Goal: Transaction & Acquisition: Purchase product/service

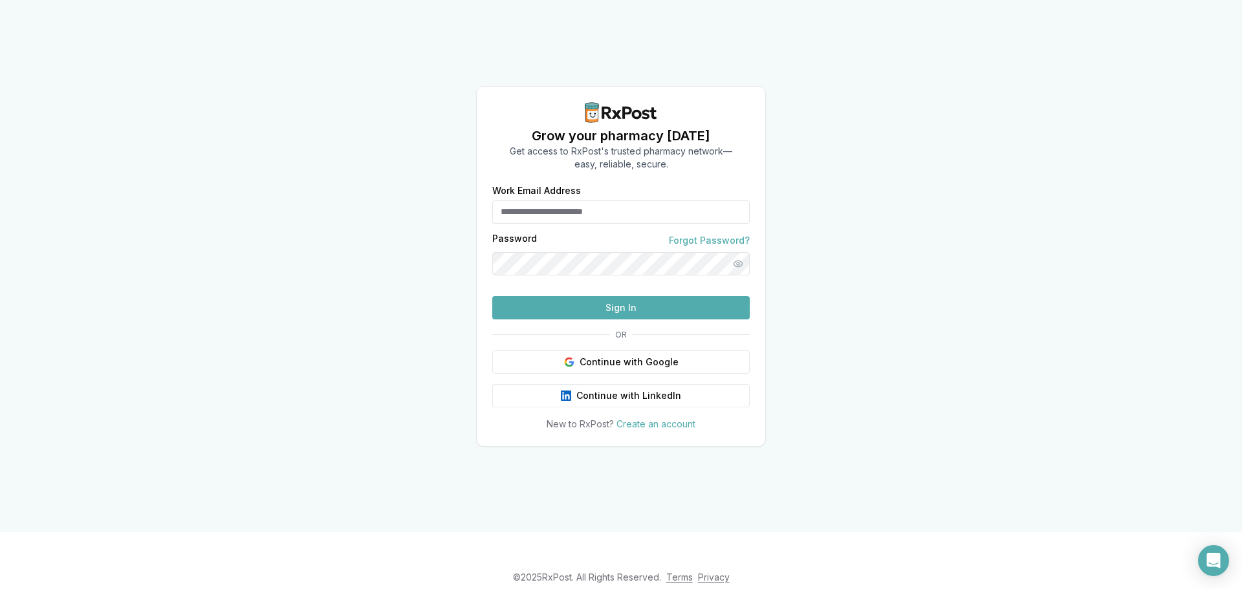
type input "**********"
click at [623, 319] on button "Sign In" at bounding box center [620, 307] width 257 height 23
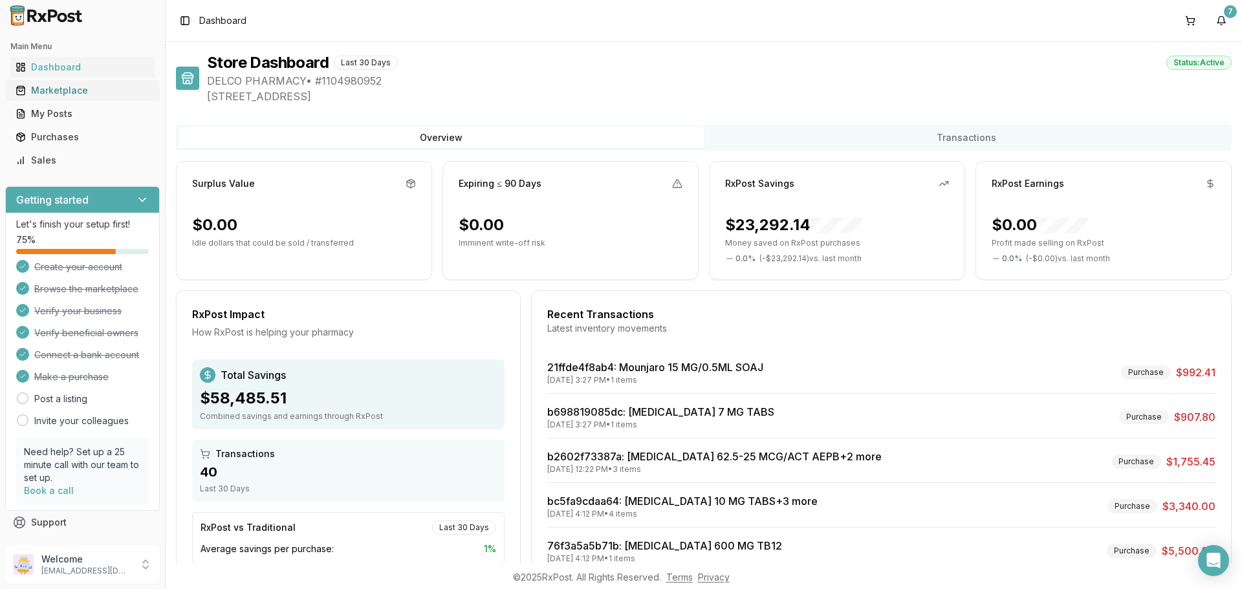
click at [50, 92] on div "Marketplace" at bounding box center [83, 90] width 134 height 13
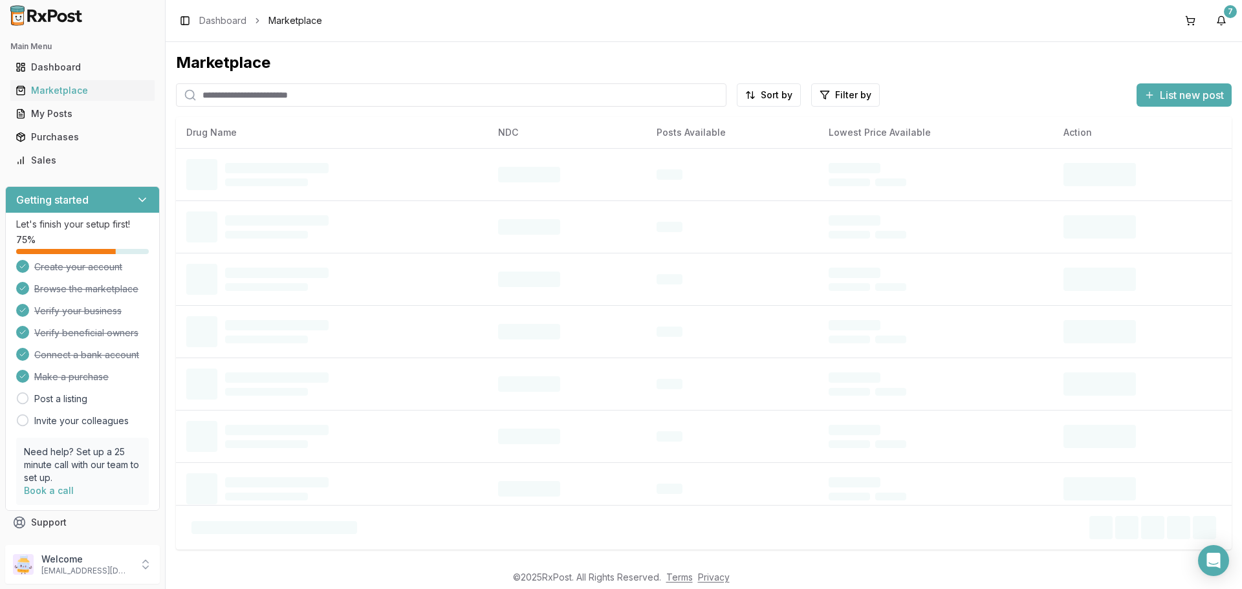
click at [244, 100] on input "search" at bounding box center [451, 94] width 550 height 23
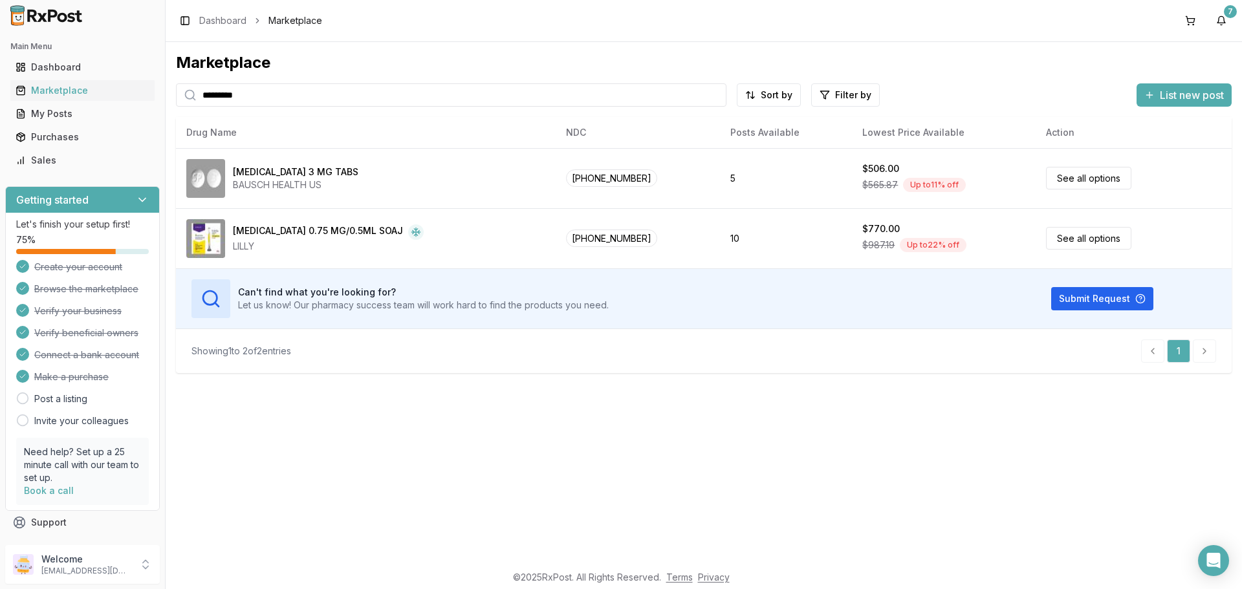
drag, startPoint x: 257, startPoint y: 96, endPoint x: 0, endPoint y: 136, distance: 260.5
click at [0, 136] on div "Main Menu Dashboard Marketplace My Posts Purchases Sales Getting started Let's …" at bounding box center [621, 294] width 1242 height 589
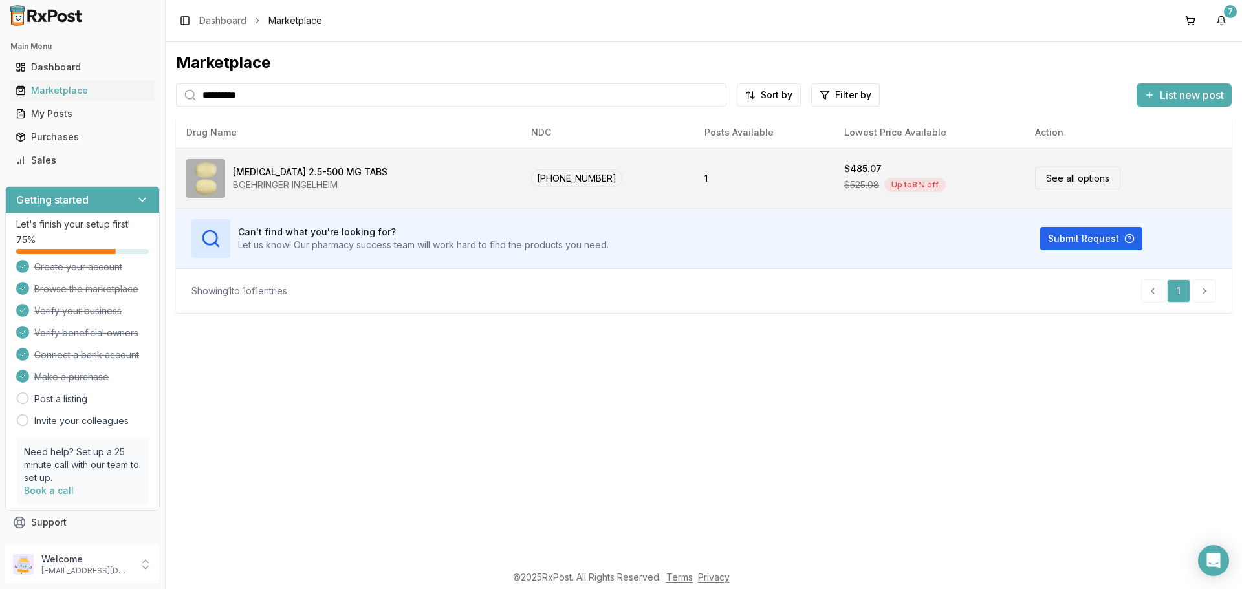
type input "**********"
click at [1070, 175] on link "See all options" at bounding box center [1077, 178] width 85 height 23
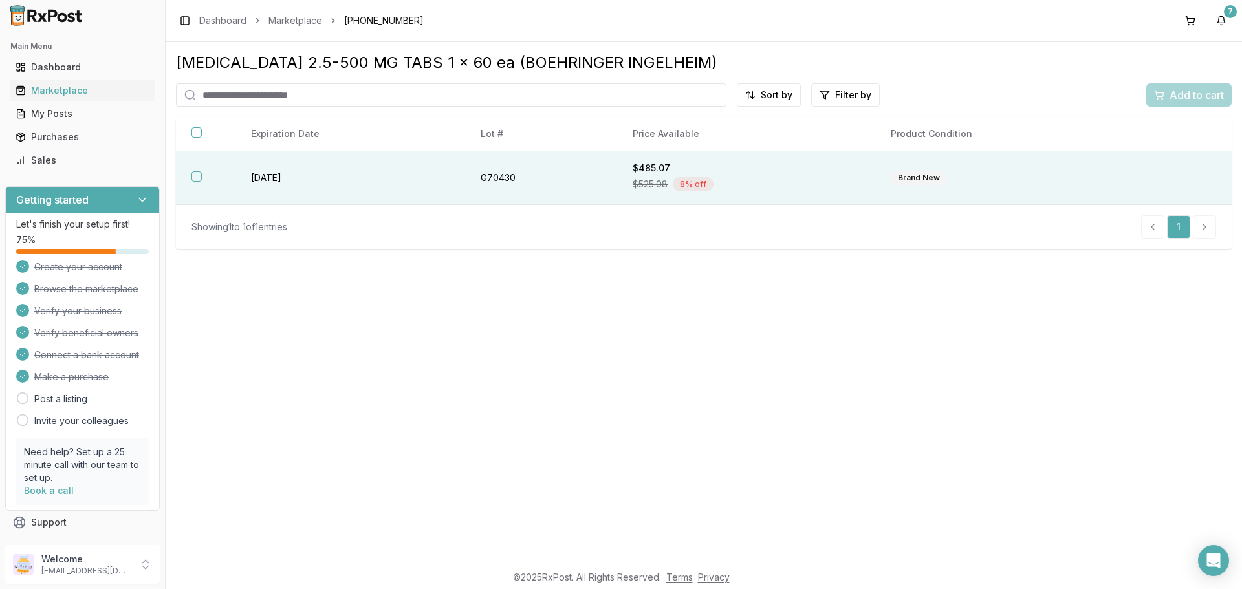
click at [203, 181] on th at bounding box center [205, 178] width 59 height 54
click at [1169, 98] on span "Add to cart" at bounding box center [1196, 95] width 54 height 16
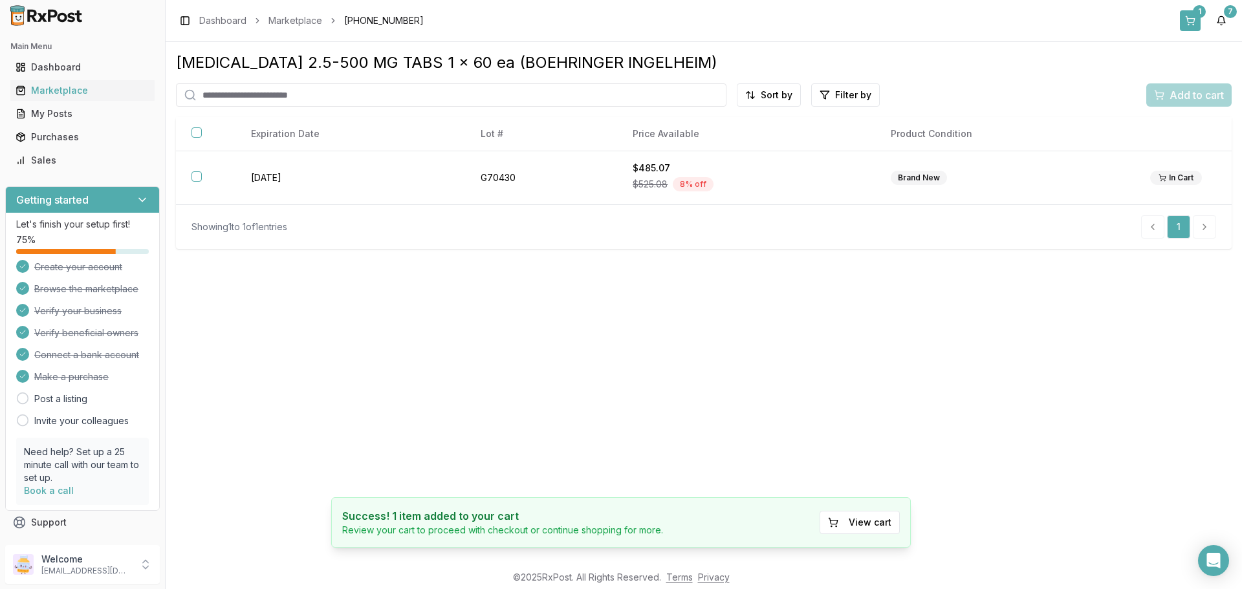
click at [1193, 19] on button "1" at bounding box center [1189, 20] width 21 height 21
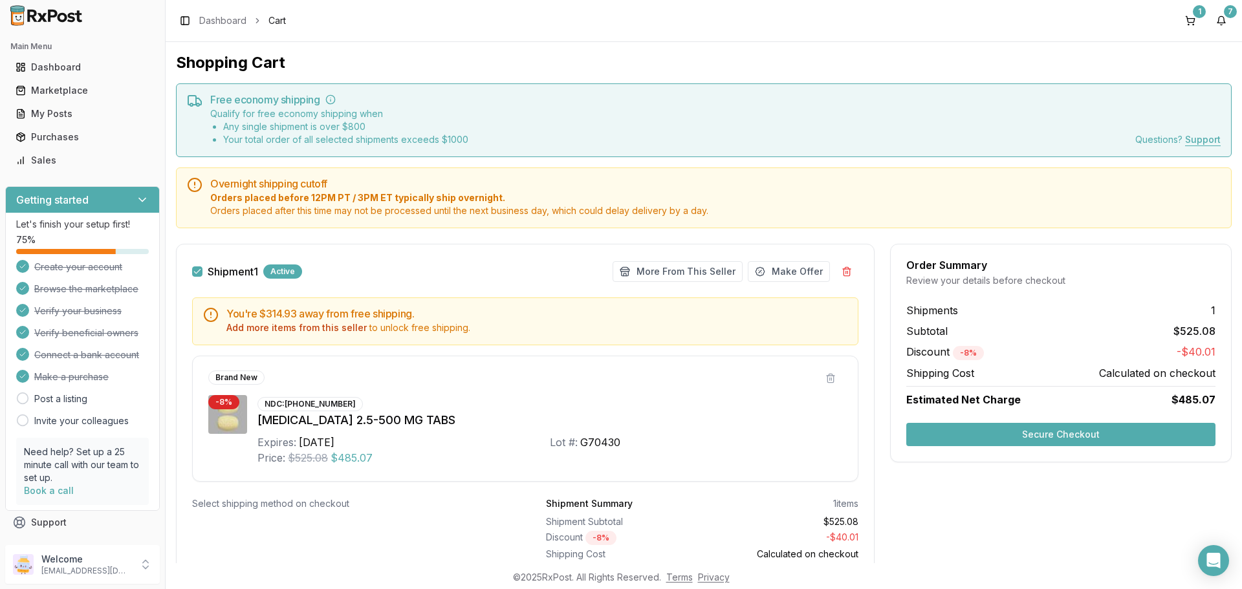
scroll to position [65, 0]
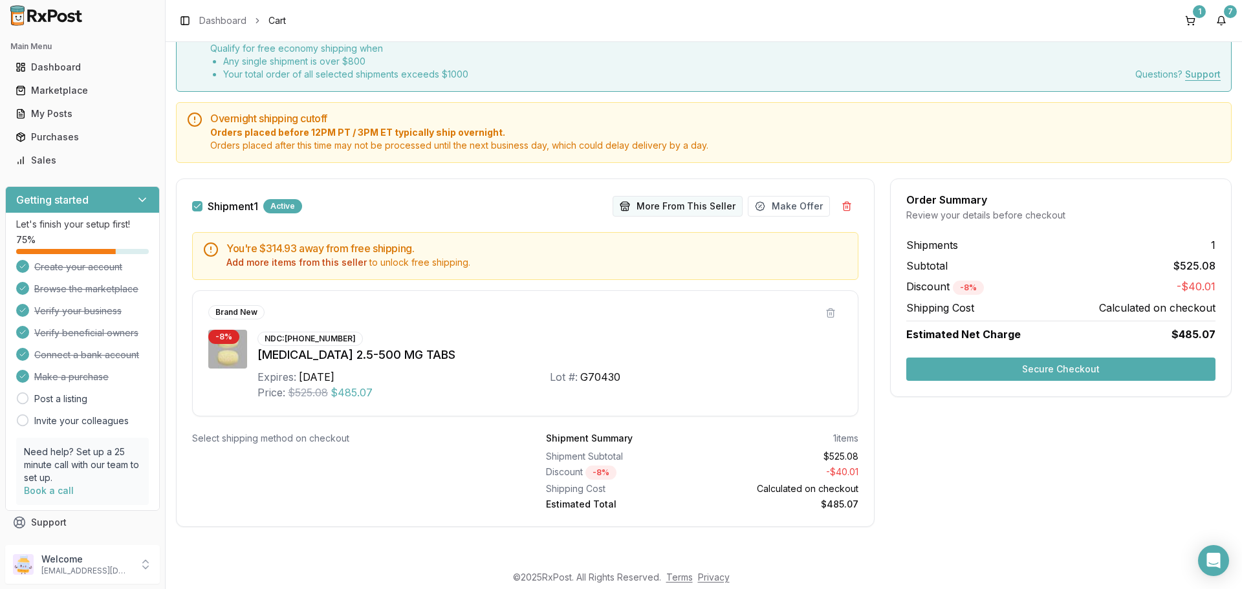
click at [649, 208] on button "More From This Seller" at bounding box center [677, 206] width 130 height 21
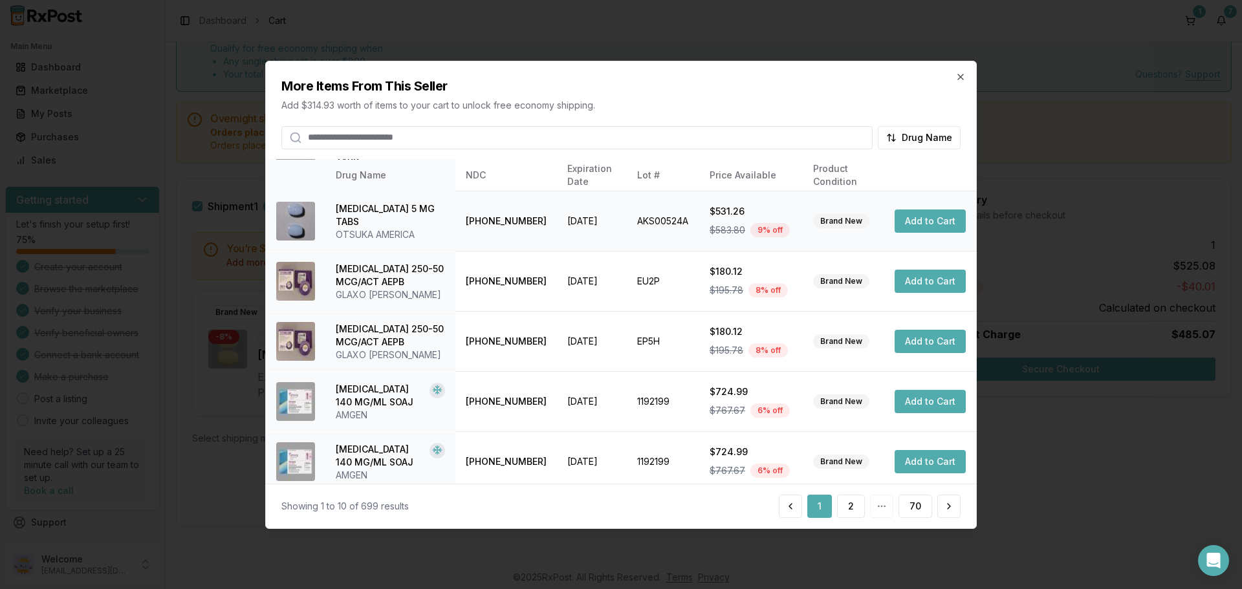
scroll to position [308, 0]
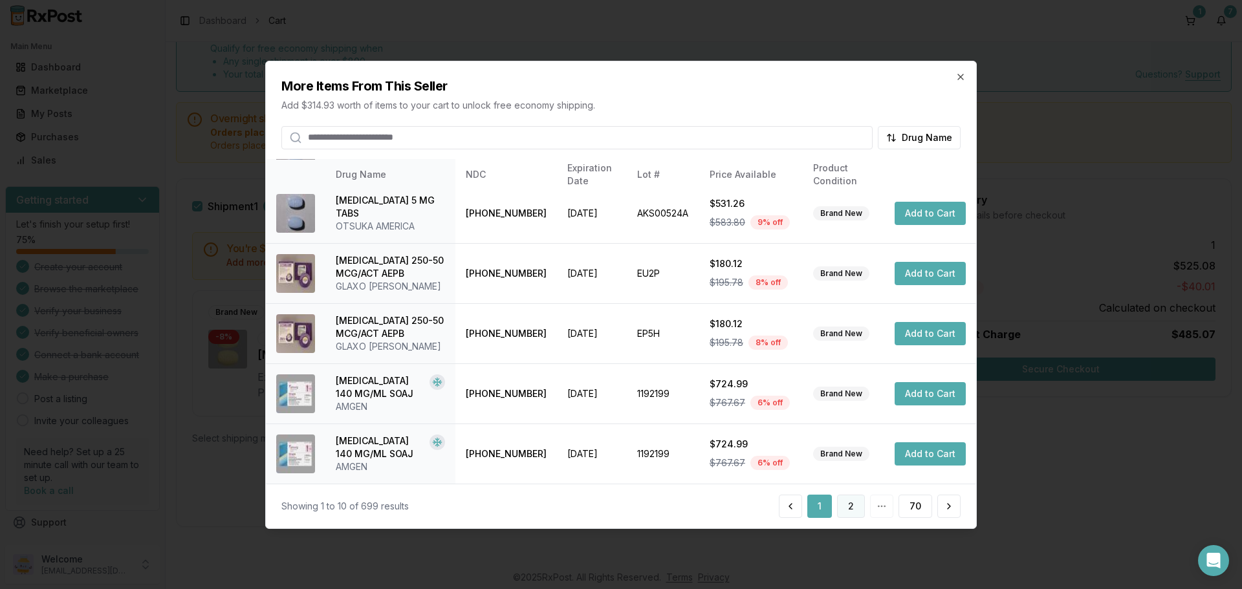
click at [857, 505] on button "2" at bounding box center [851, 506] width 28 height 23
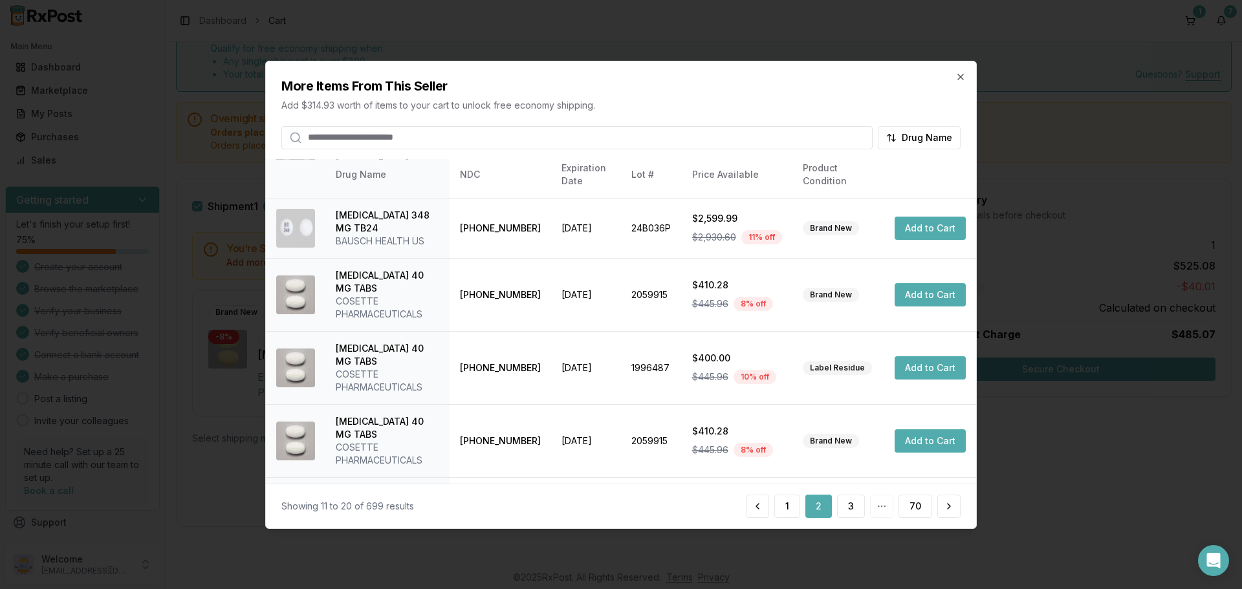
scroll to position [0, 0]
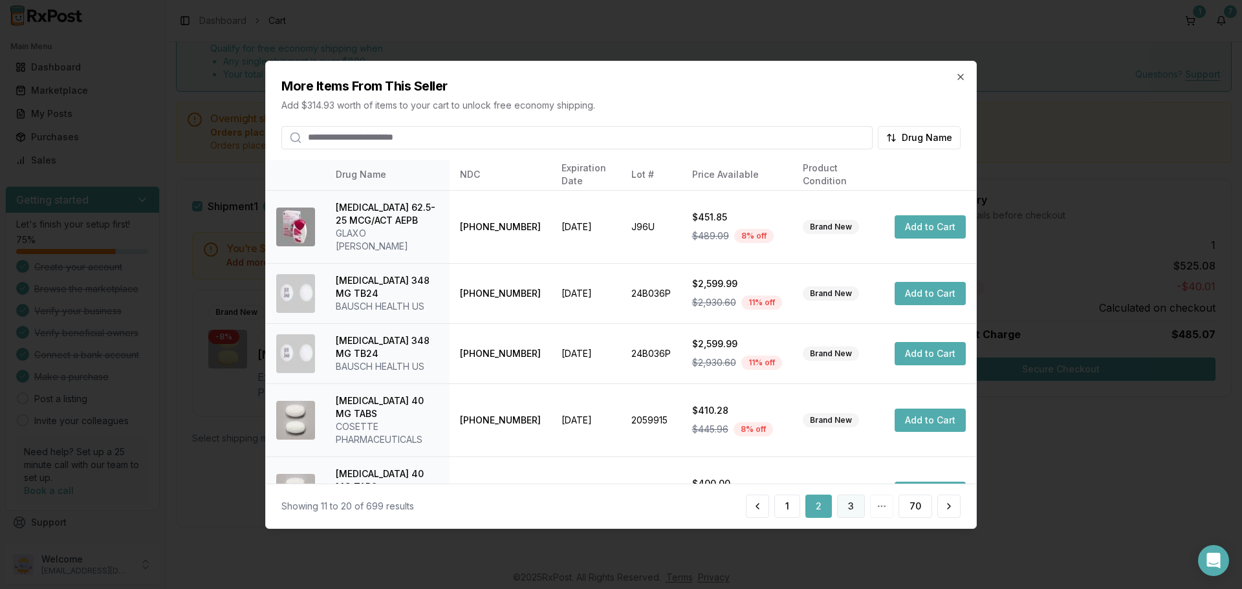
click at [860, 510] on button "3" at bounding box center [851, 506] width 28 height 23
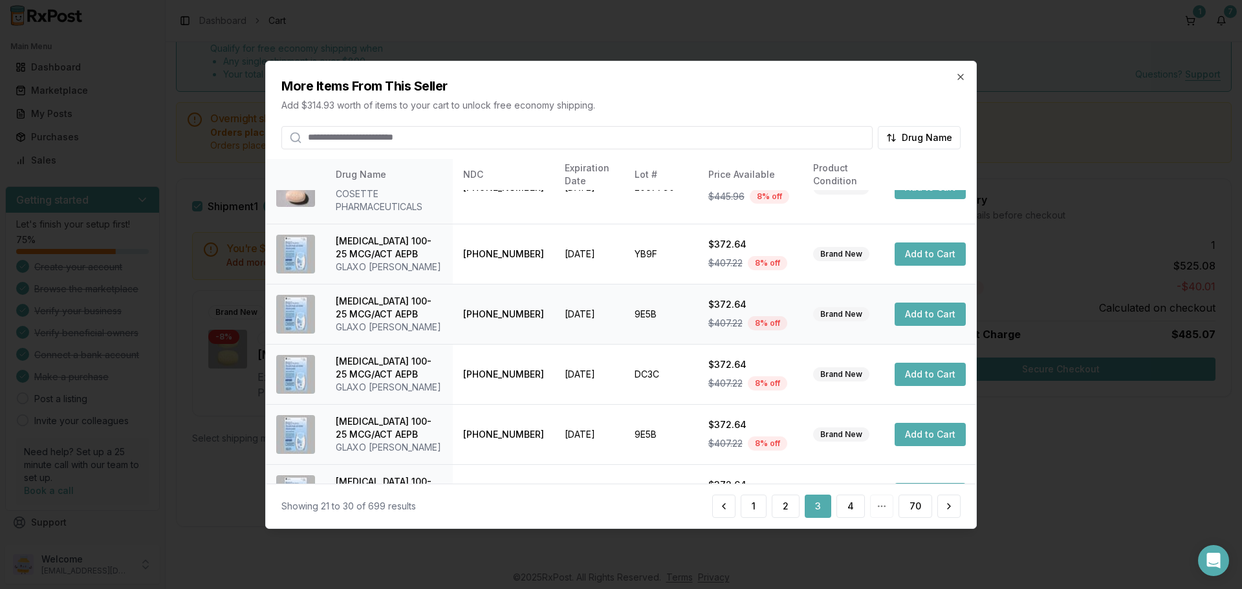
scroll to position [360, 0]
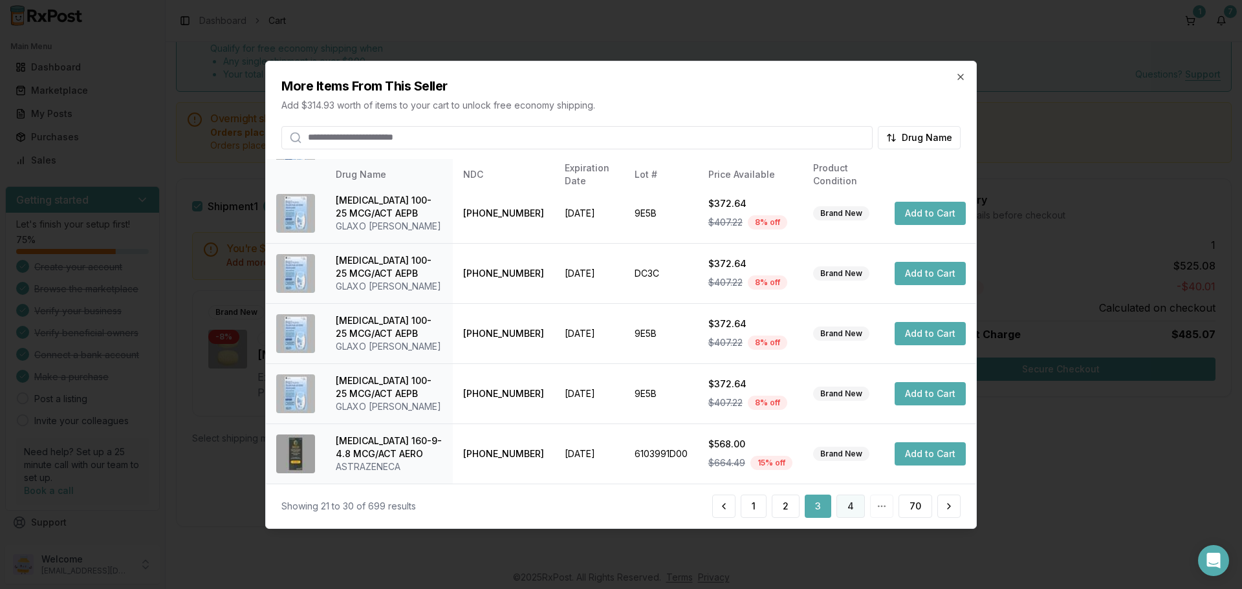
click at [848, 506] on button "4" at bounding box center [850, 506] width 28 height 23
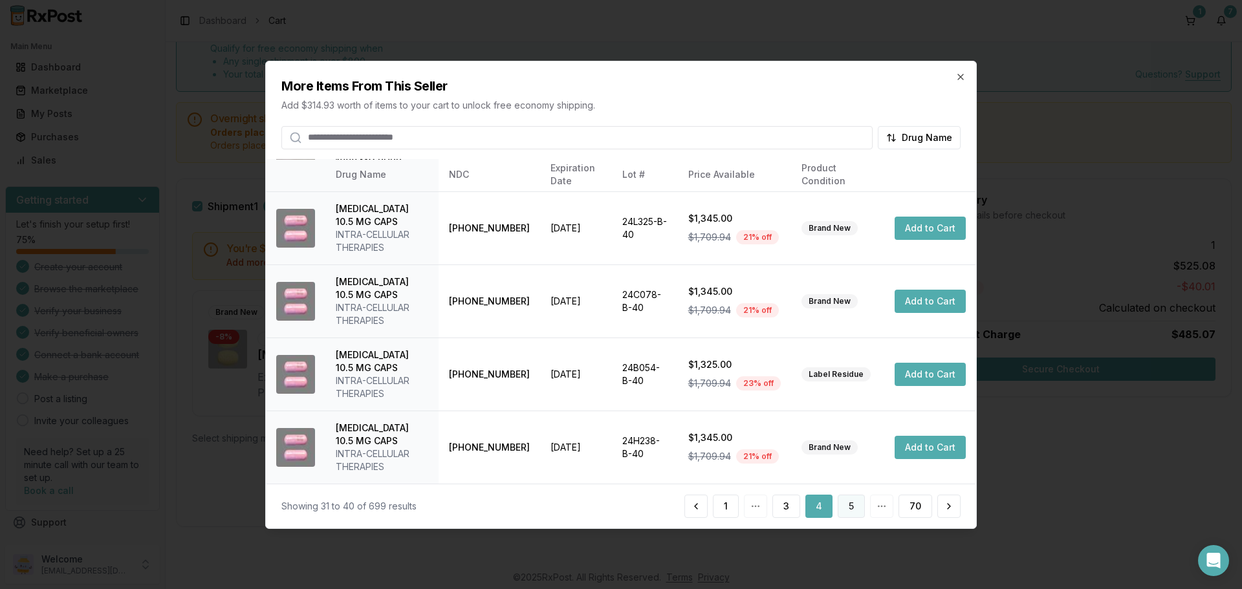
click at [854, 510] on button "5" at bounding box center [850, 506] width 27 height 23
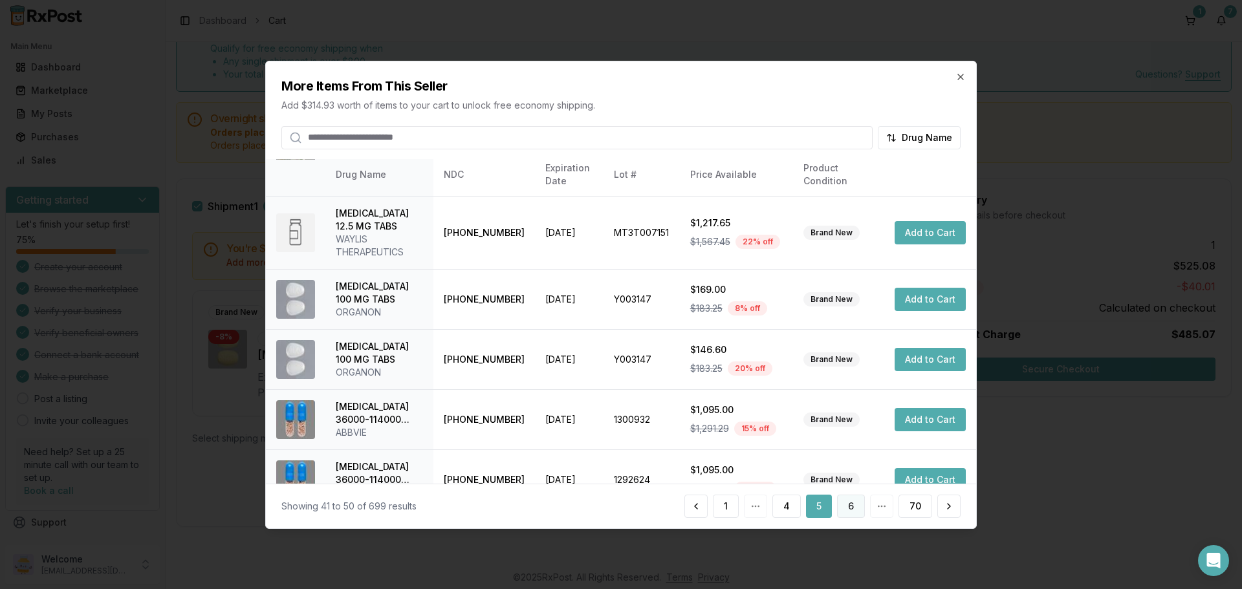
click at [856, 506] on button "6" at bounding box center [851, 506] width 28 height 23
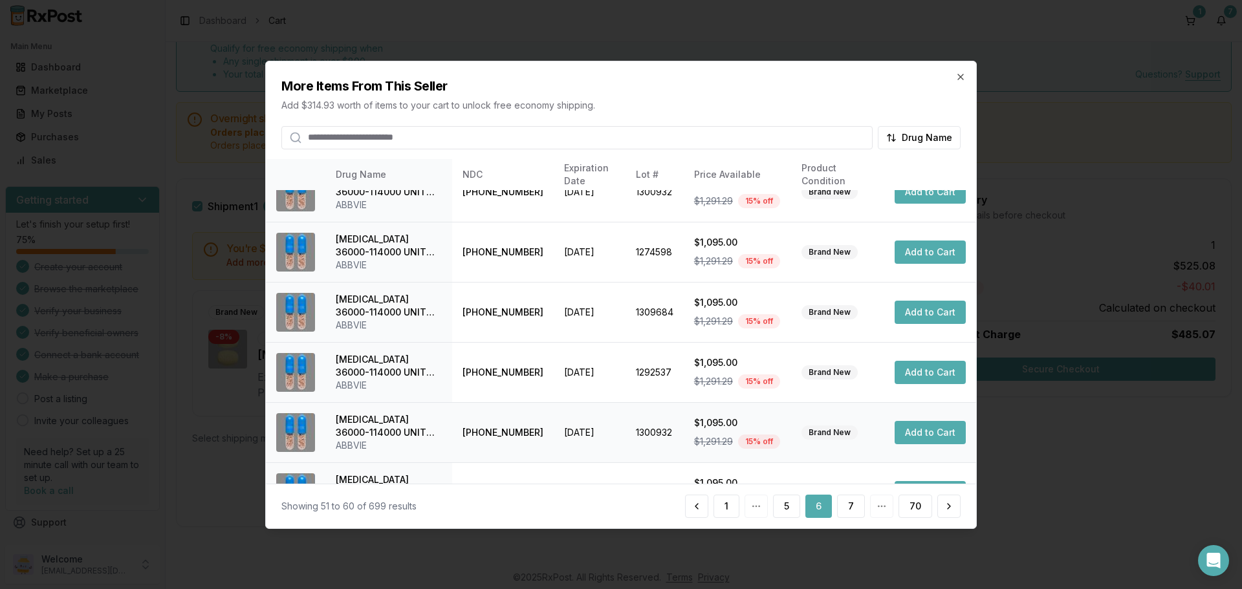
scroll to position [308, 0]
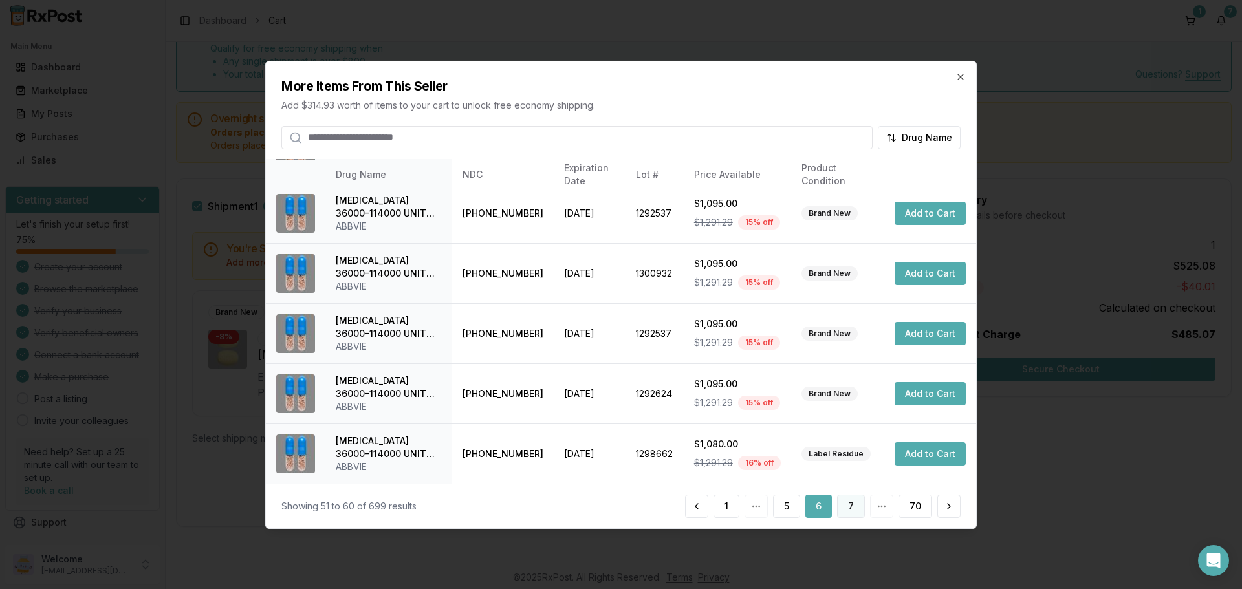
click at [846, 509] on button "7" at bounding box center [851, 506] width 28 height 23
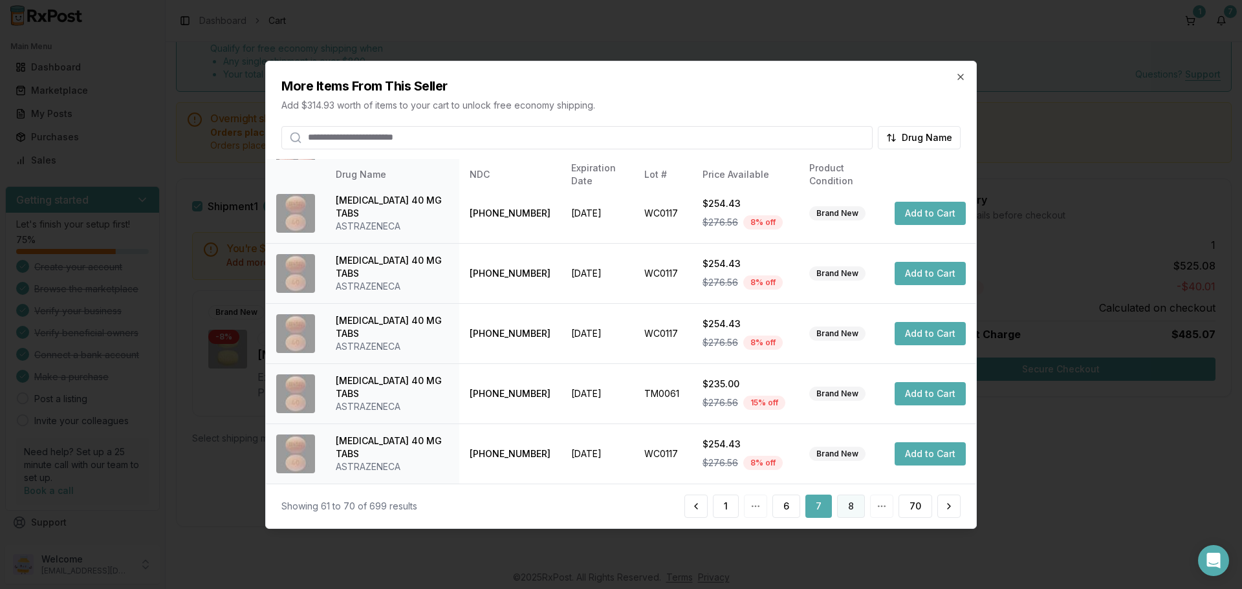
click at [856, 510] on button "8" at bounding box center [851, 506] width 28 height 23
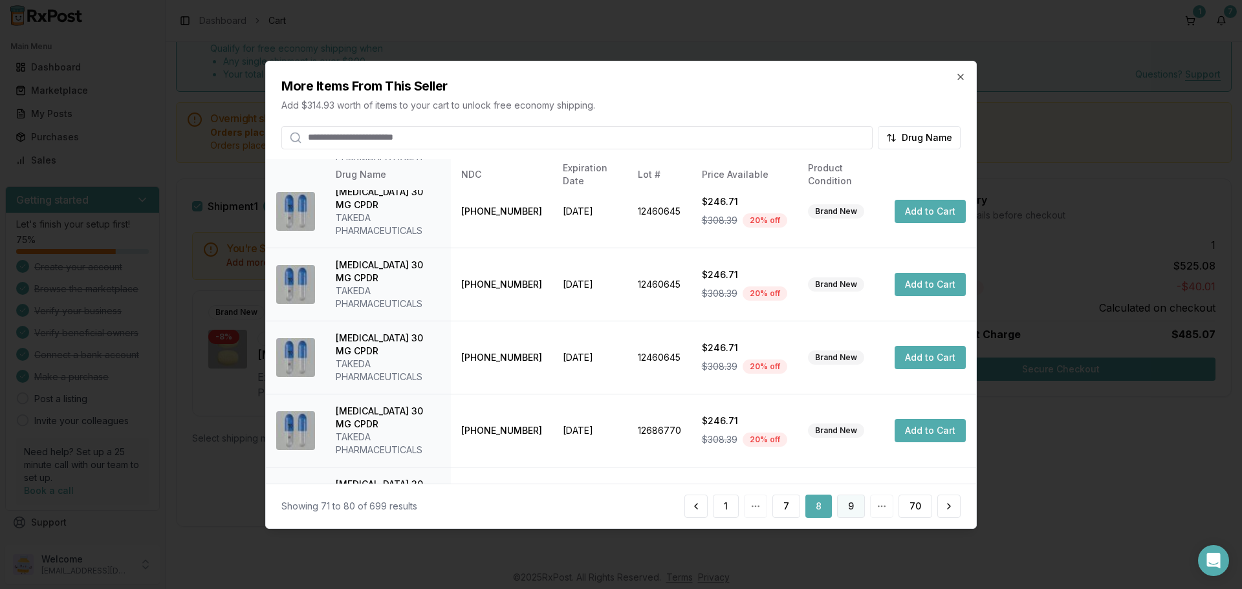
click at [848, 507] on button "9" at bounding box center [851, 506] width 28 height 23
click at [847, 511] on button "10" at bounding box center [849, 506] width 32 height 23
click at [848, 504] on button "11" at bounding box center [850, 506] width 30 height 23
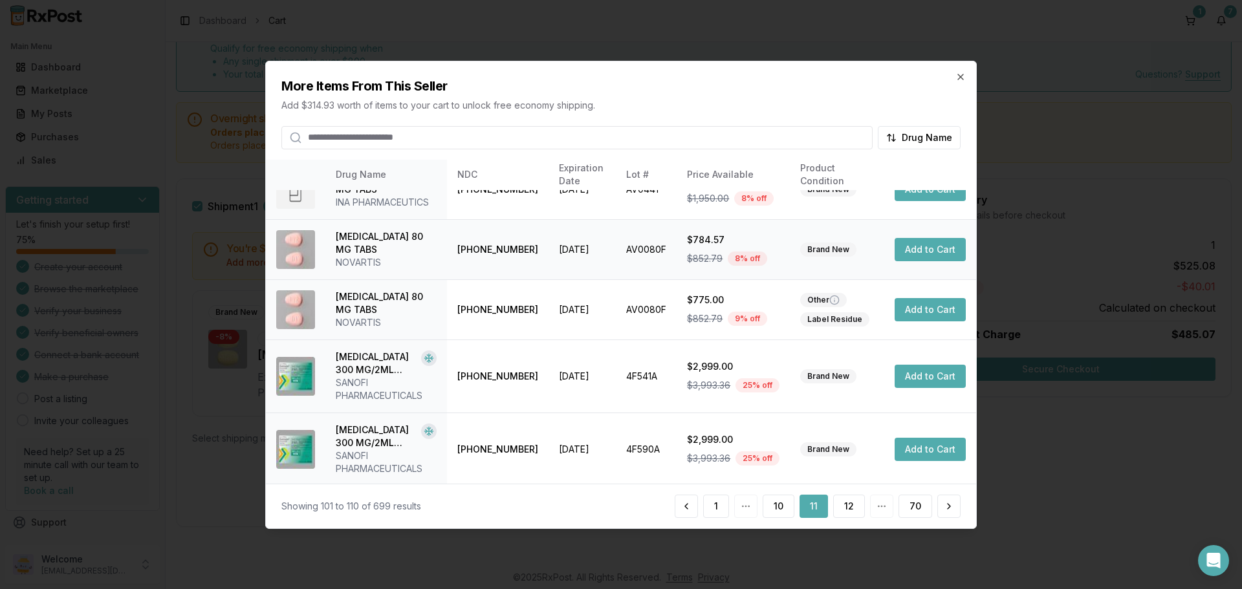
scroll to position [334, 0]
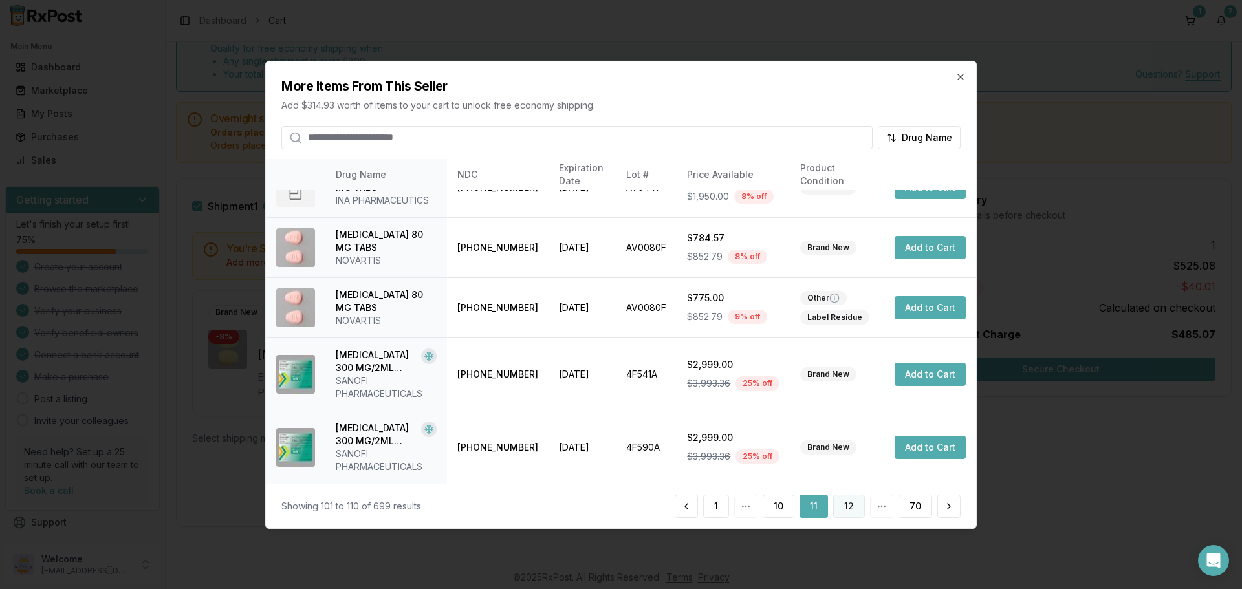
click at [845, 508] on button "12" at bounding box center [849, 506] width 32 height 23
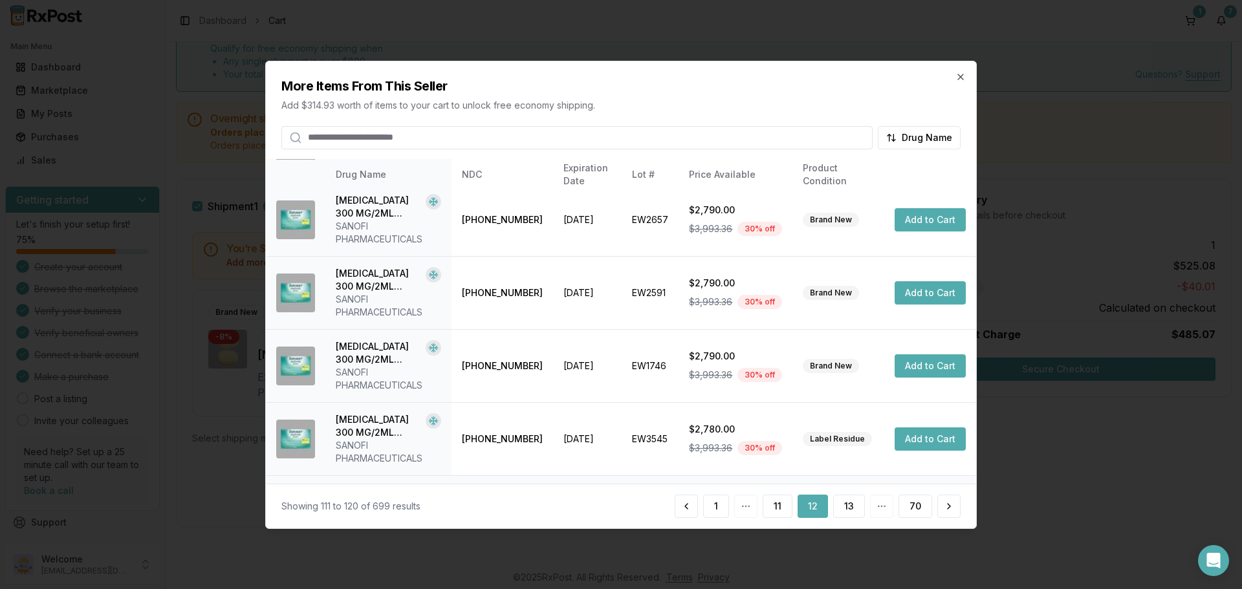
scroll to position [437, 0]
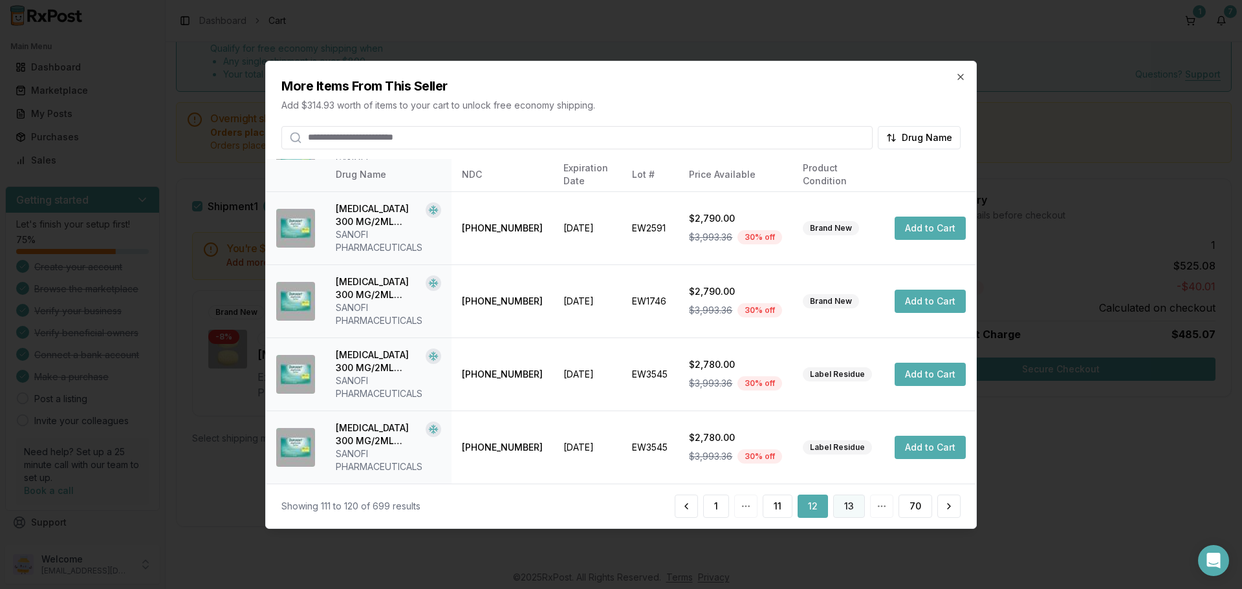
click at [847, 513] on button "13" at bounding box center [849, 506] width 32 height 23
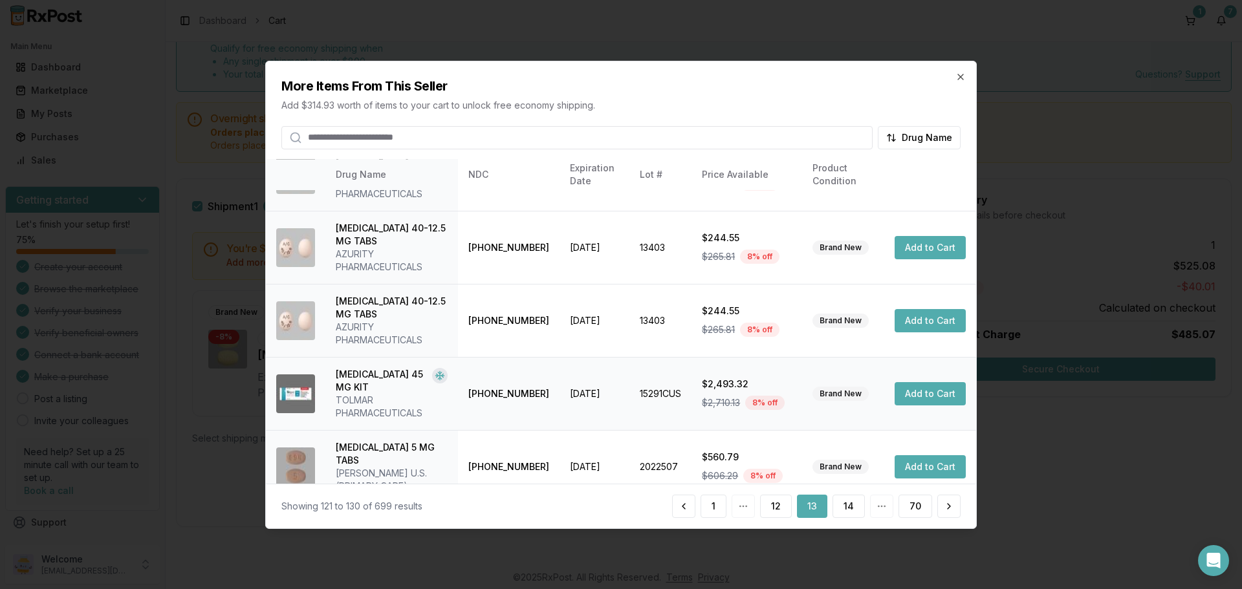
scroll to position [349, 0]
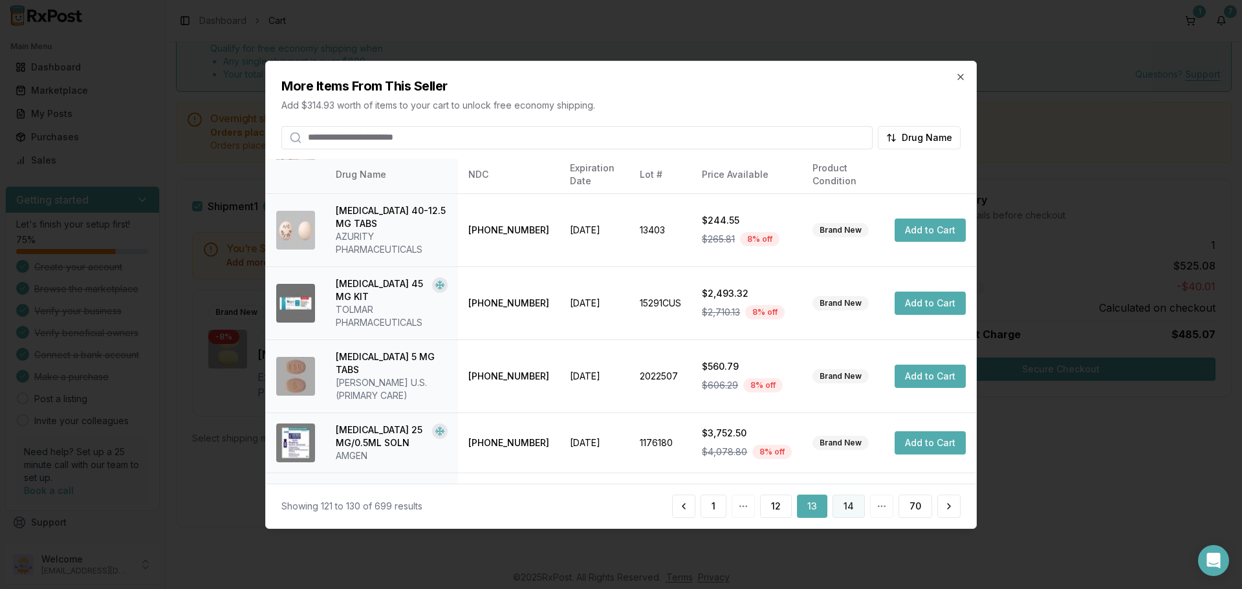
click at [854, 505] on button "14" at bounding box center [848, 506] width 32 height 23
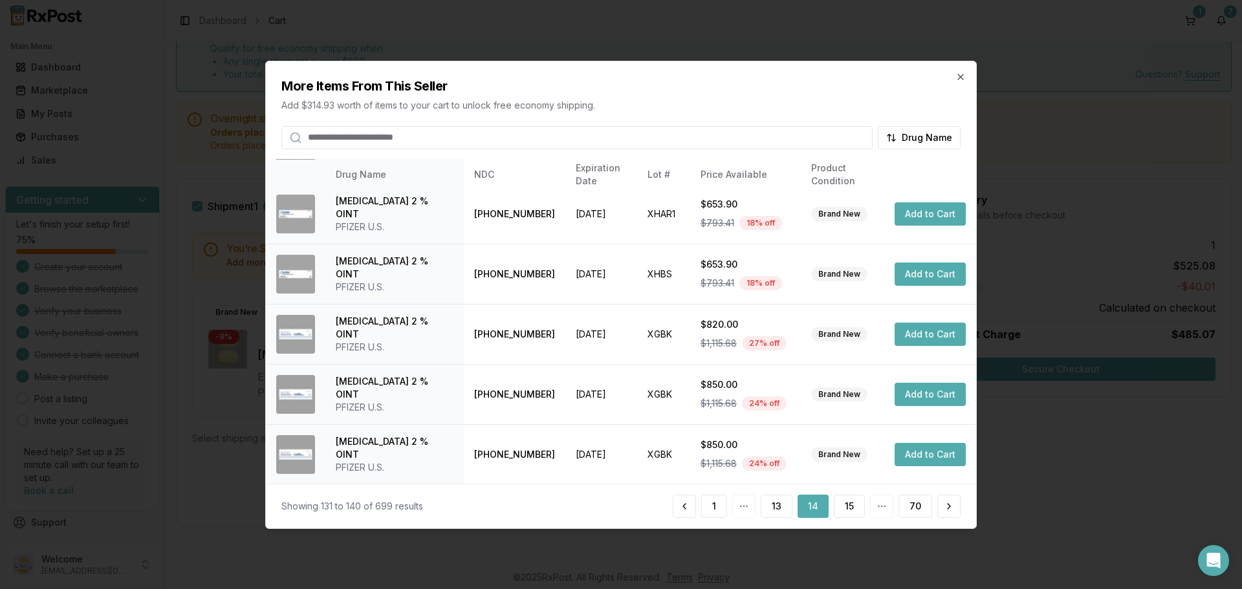
scroll to position [308, 0]
click at [850, 511] on button "15" at bounding box center [849, 506] width 31 height 23
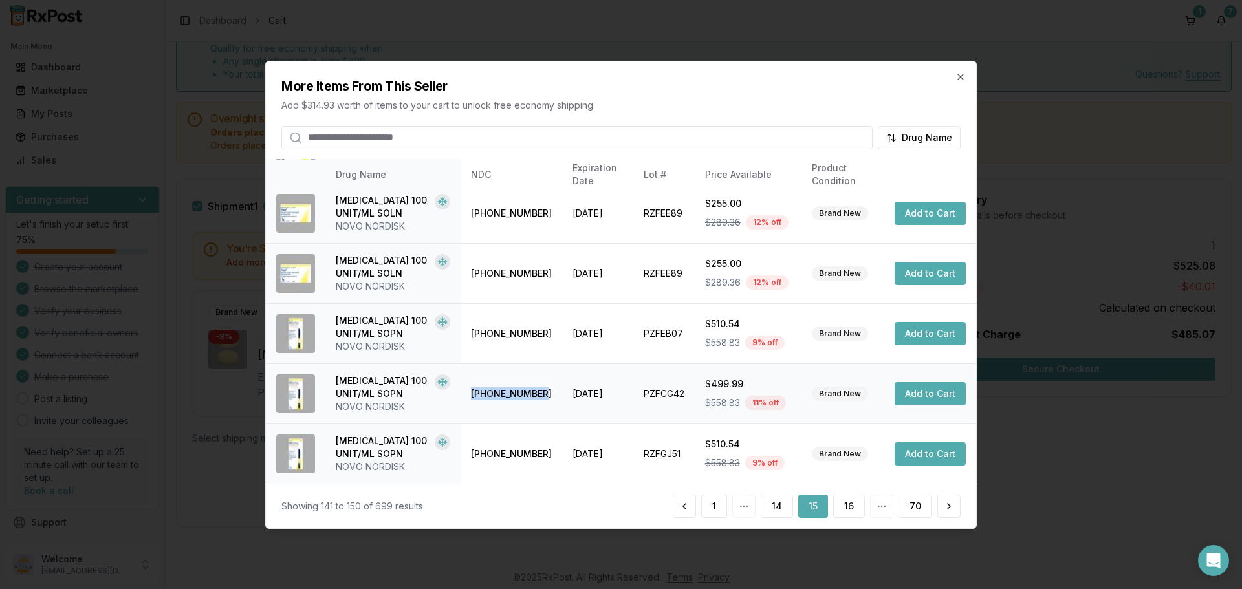
drag, startPoint x: 536, startPoint y: 396, endPoint x: 469, endPoint y: 396, distance: 66.6
click at [469, 396] on td "[PHONE_NUMBER]" at bounding box center [511, 393] width 102 height 60
copy td "[PHONE_NUMBER]"
click at [848, 505] on button "16" at bounding box center [849, 506] width 32 height 23
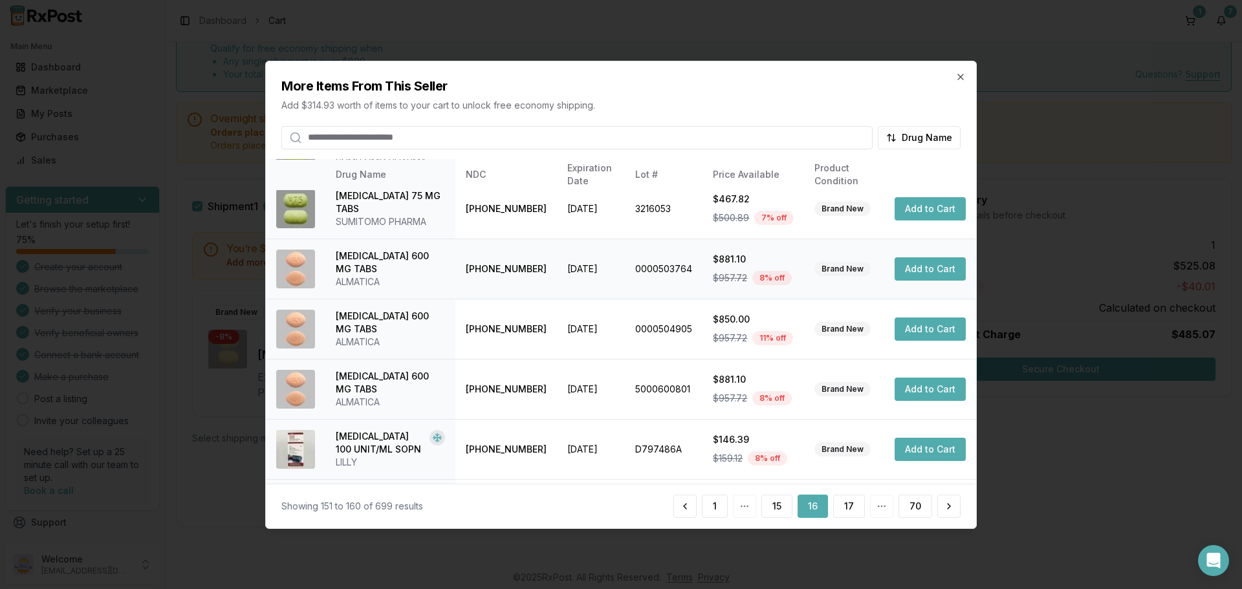
scroll to position [321, 0]
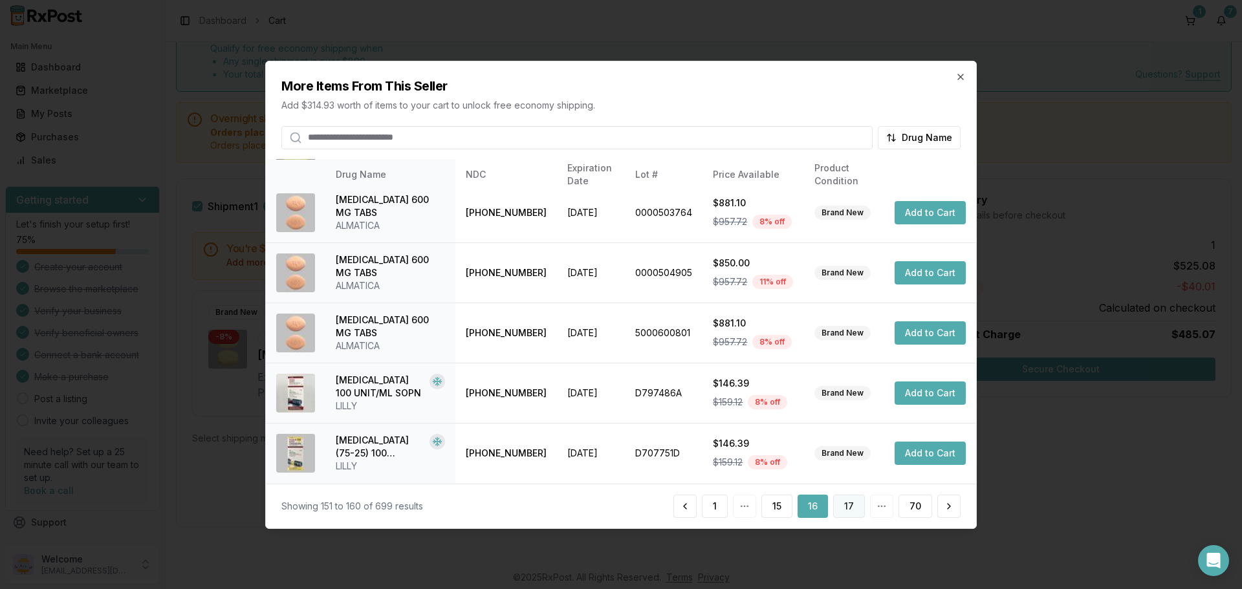
click at [844, 512] on button "17" at bounding box center [849, 506] width 32 height 23
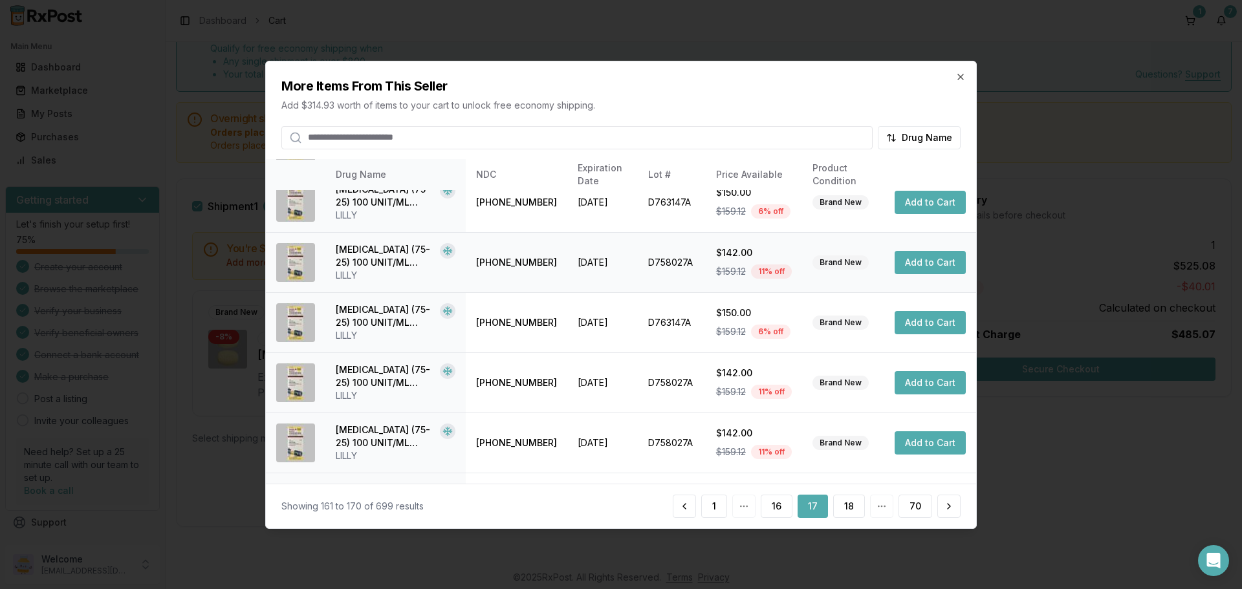
scroll to position [308, 0]
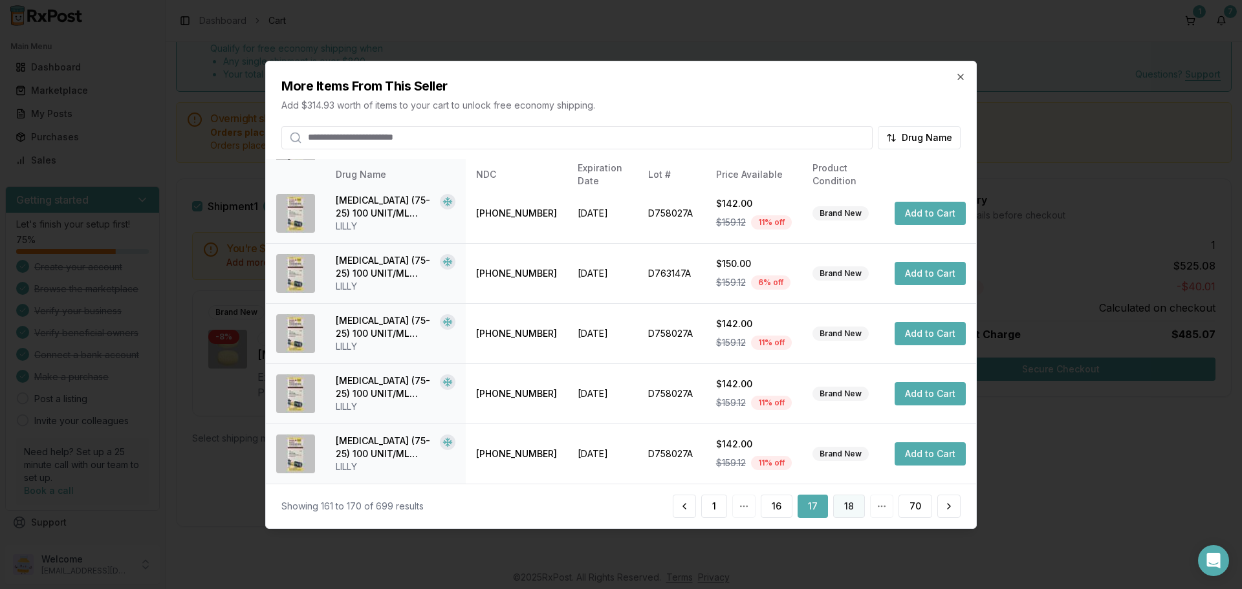
click at [848, 508] on button "18" at bounding box center [849, 506] width 32 height 23
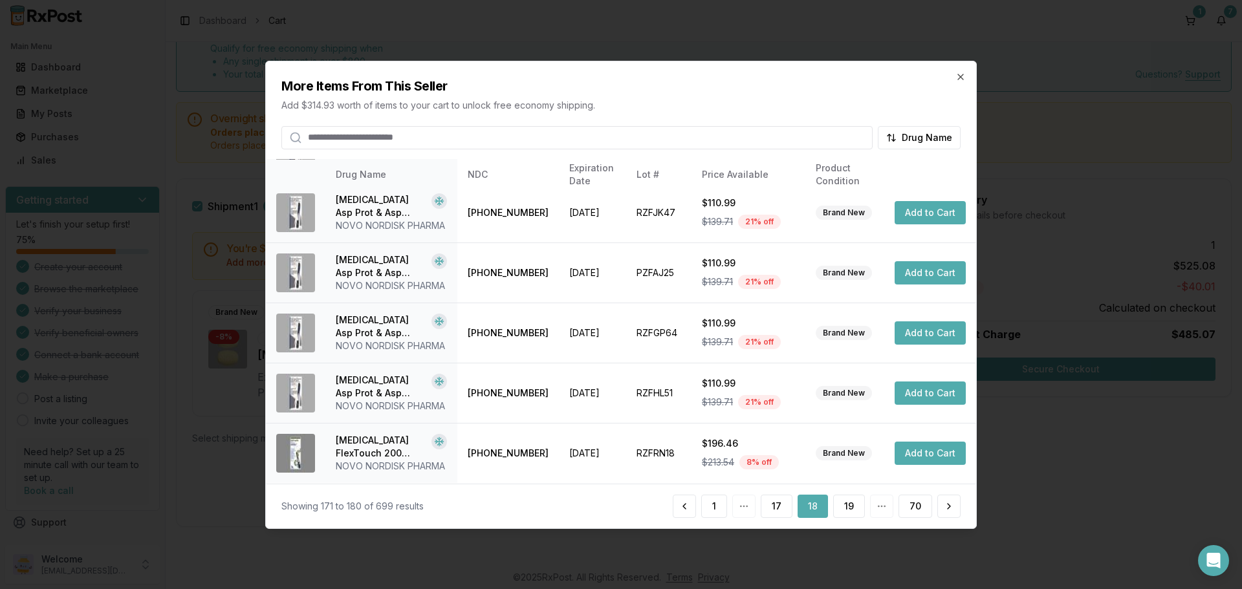
scroll to position [385, 0]
click at [846, 504] on button "19" at bounding box center [849, 506] width 32 height 23
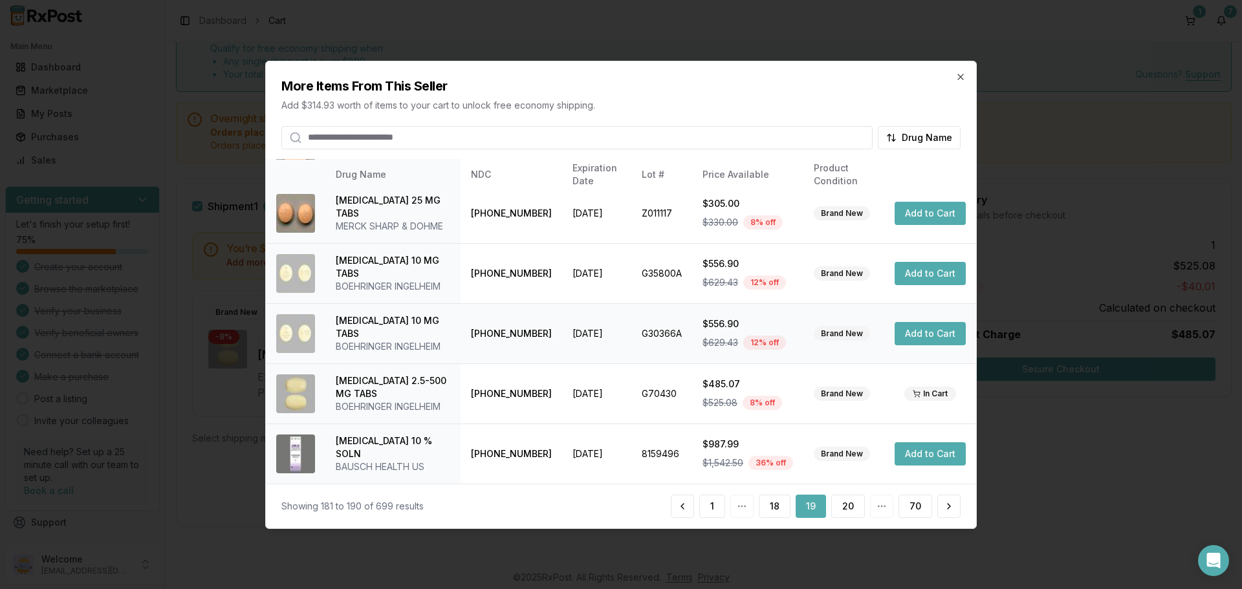
scroll to position [321, 0]
click at [845, 504] on button "20" at bounding box center [848, 506] width 34 height 23
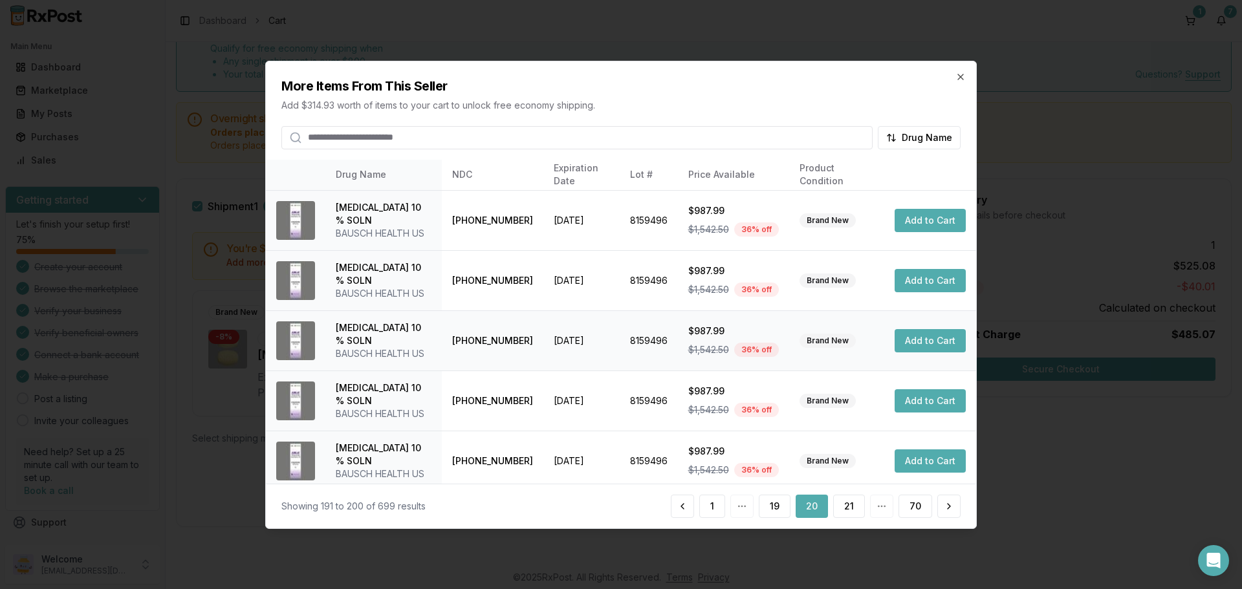
scroll to position [308, 0]
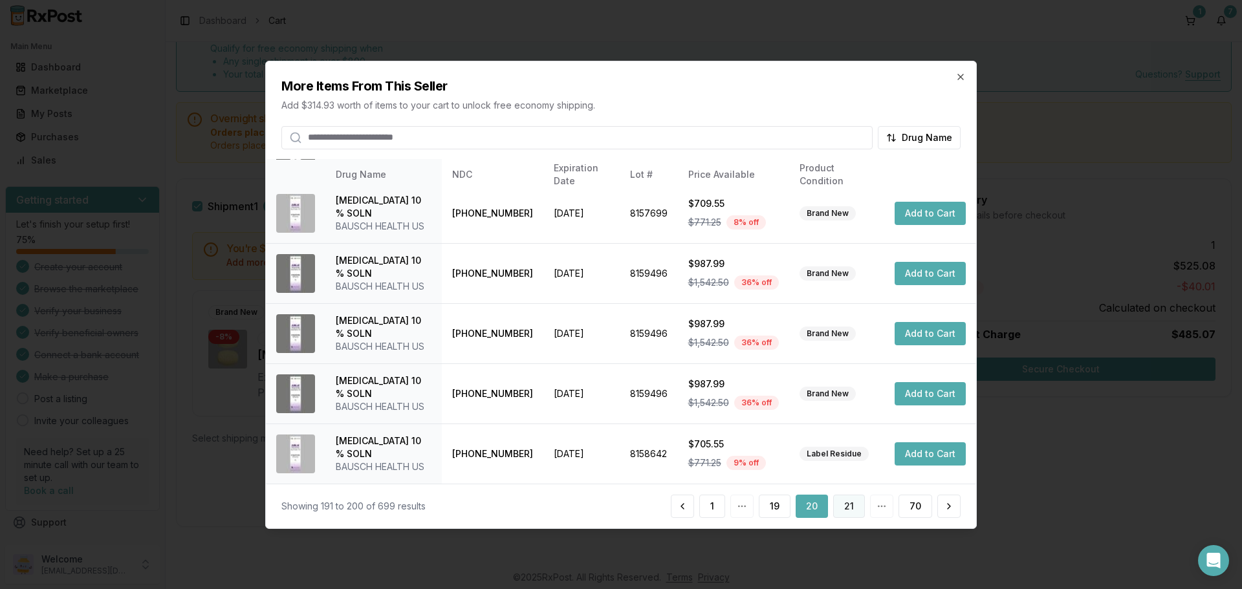
click at [854, 509] on button "21" at bounding box center [849, 506] width 32 height 23
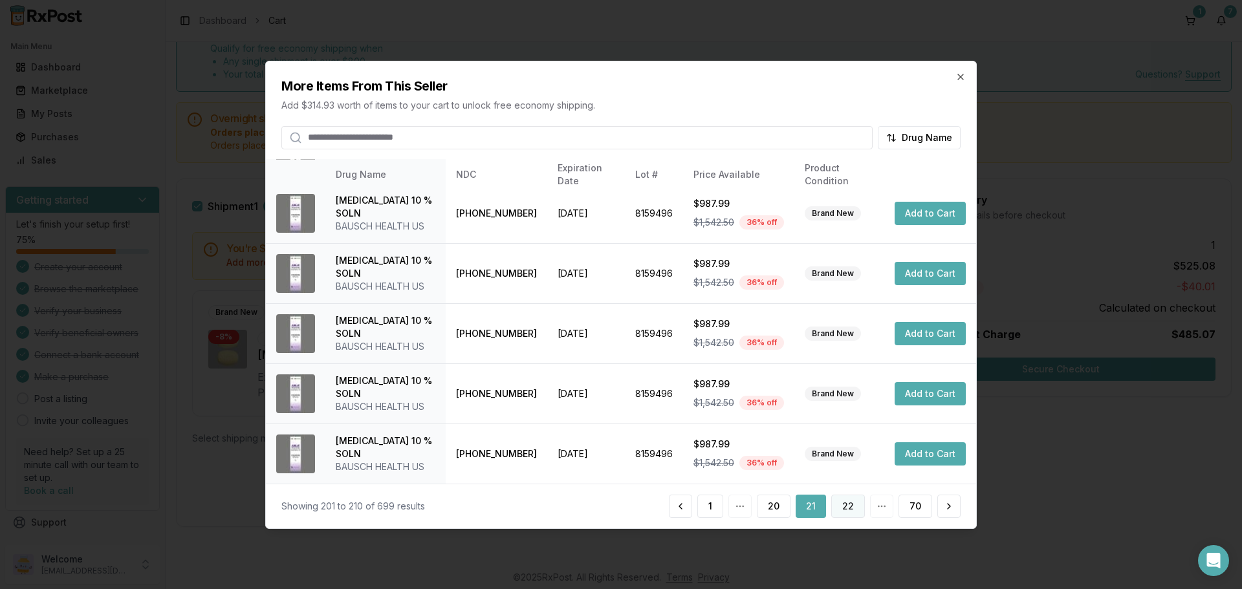
click at [850, 510] on button "22" at bounding box center [848, 506] width 34 height 23
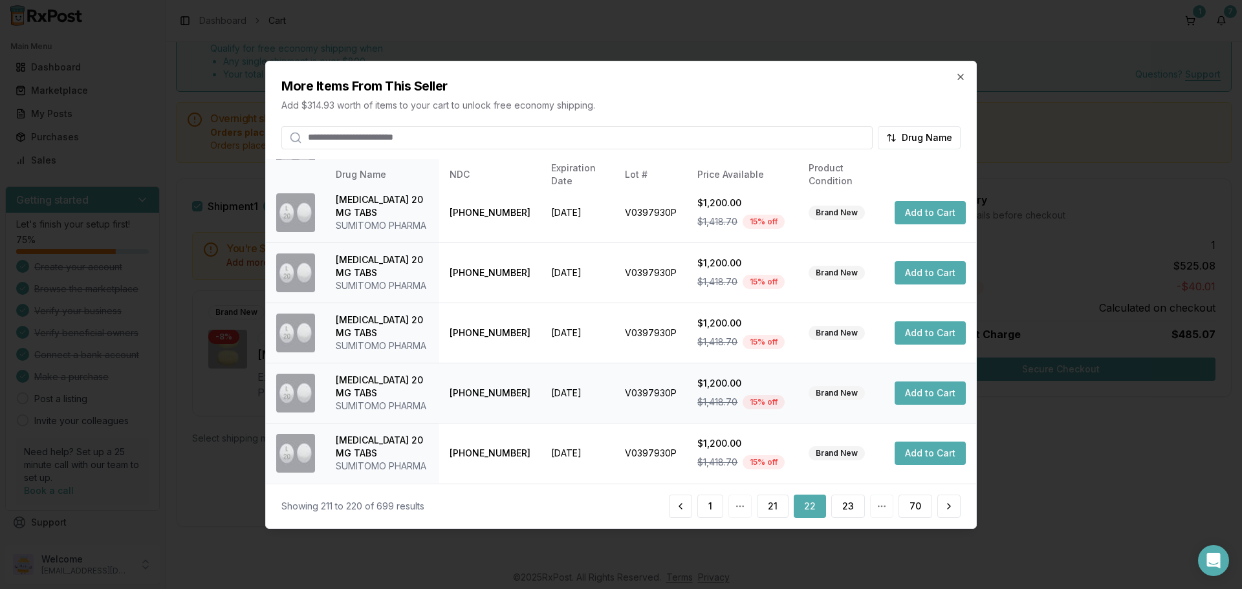
scroll to position [398, 0]
click at [843, 508] on button "23" at bounding box center [848, 506] width 34 height 23
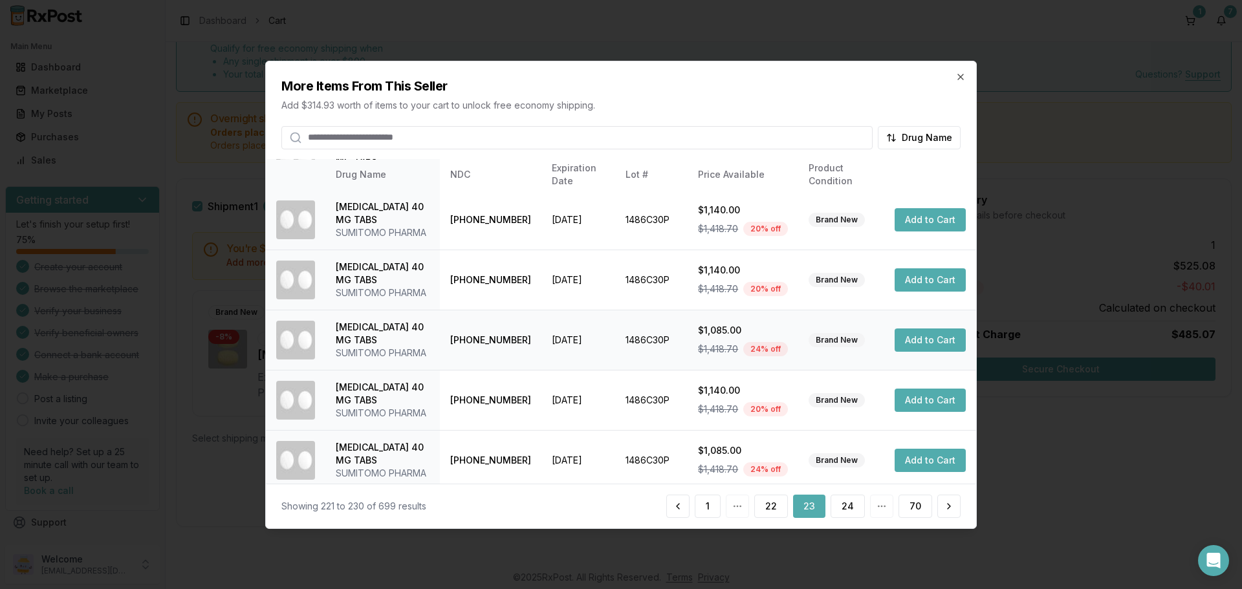
scroll to position [437, 0]
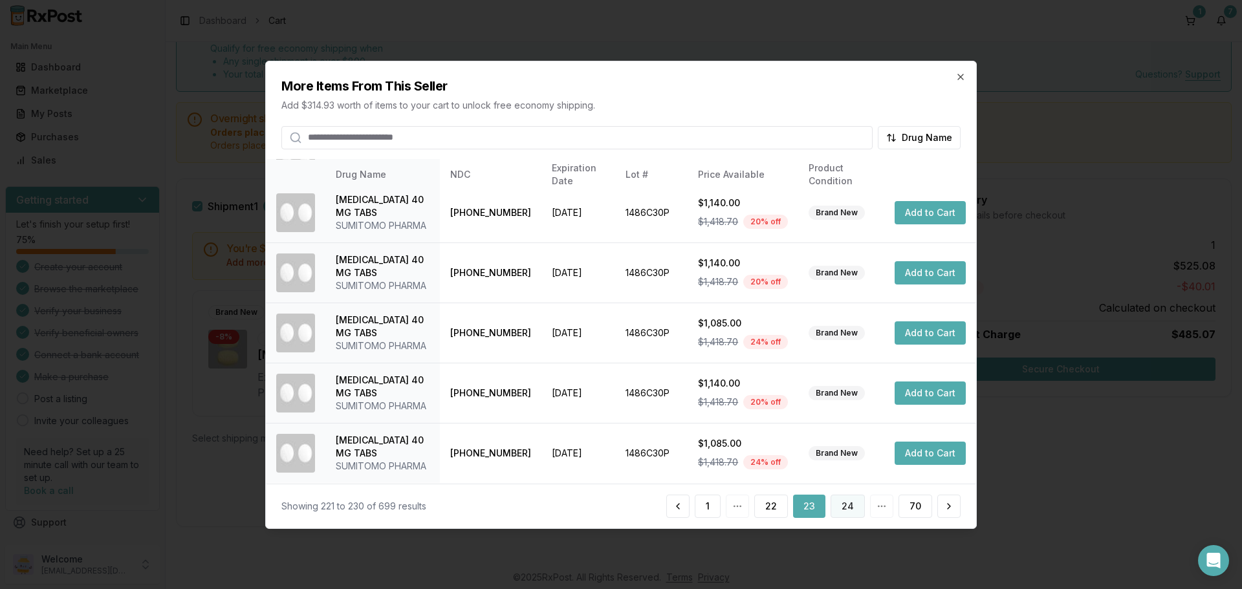
click at [861, 509] on button "24" at bounding box center [847, 506] width 34 height 23
click at [845, 511] on button "25" at bounding box center [848, 506] width 33 height 23
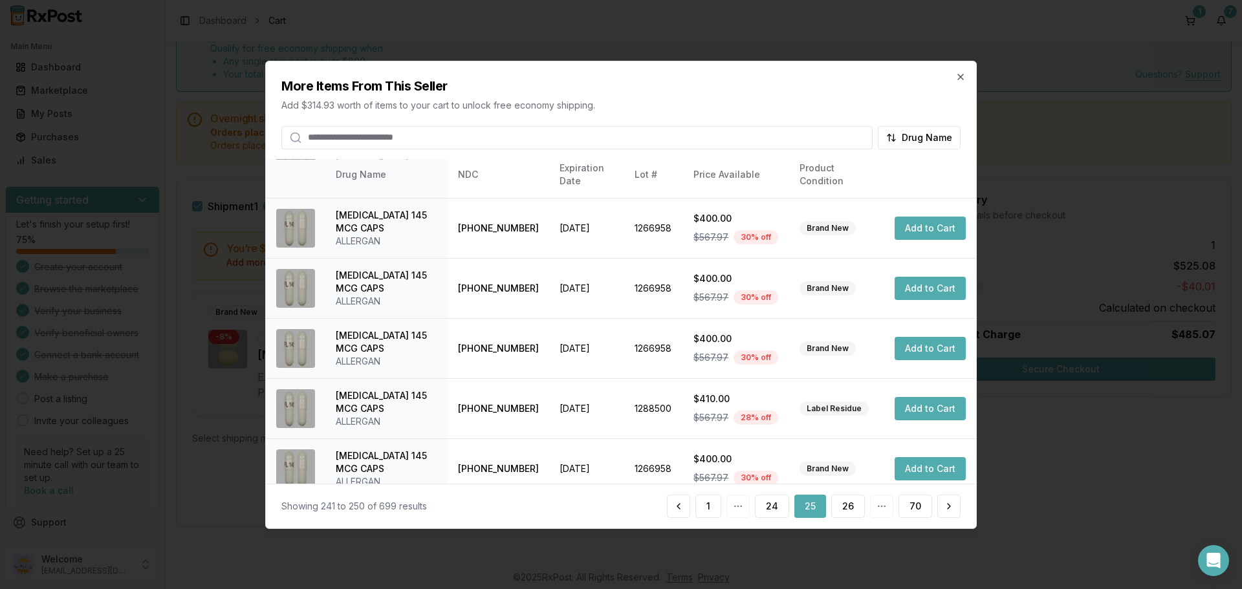
scroll to position [308, 0]
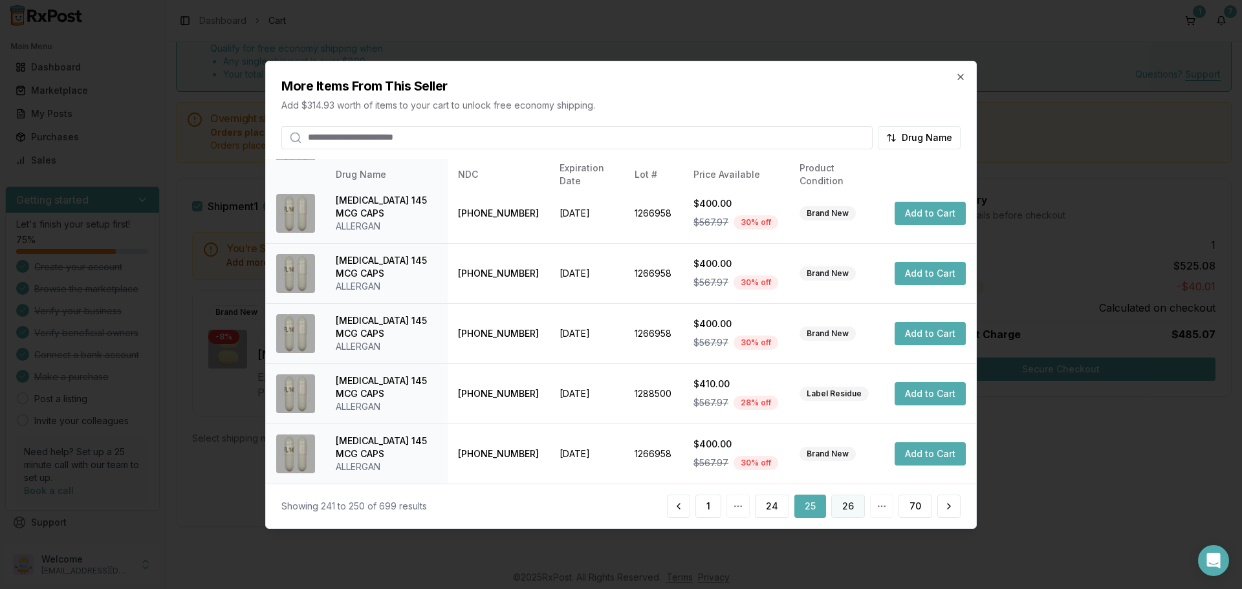
click at [846, 506] on button "26" at bounding box center [848, 506] width 34 height 23
click at [848, 506] on button "27" at bounding box center [848, 506] width 34 height 23
click at [858, 506] on button "28" at bounding box center [848, 506] width 34 height 23
click at [846, 511] on button "29" at bounding box center [848, 506] width 34 height 23
click at [846, 502] on button "30" at bounding box center [848, 506] width 34 height 23
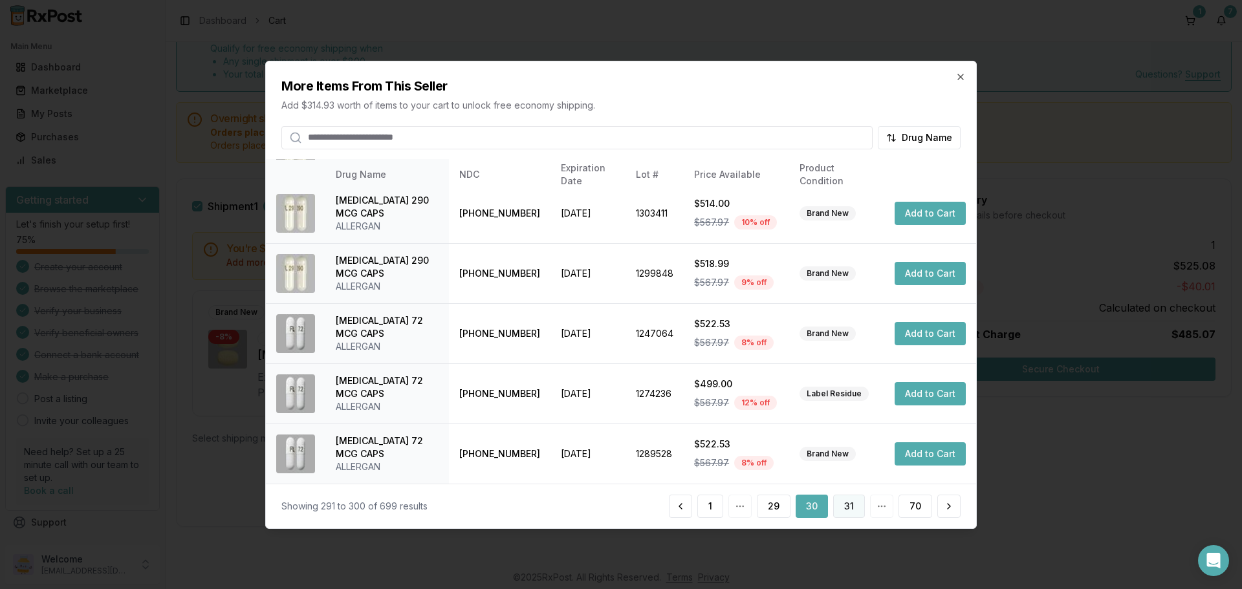
click at [852, 501] on button "31" at bounding box center [849, 506] width 32 height 23
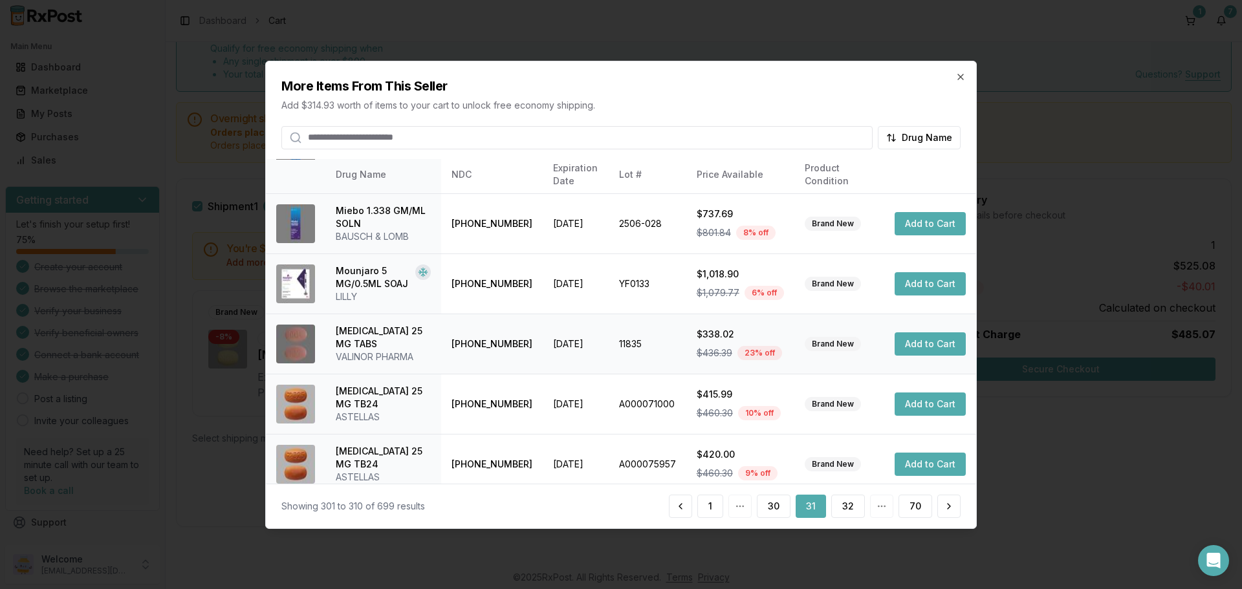
scroll to position [334, 0]
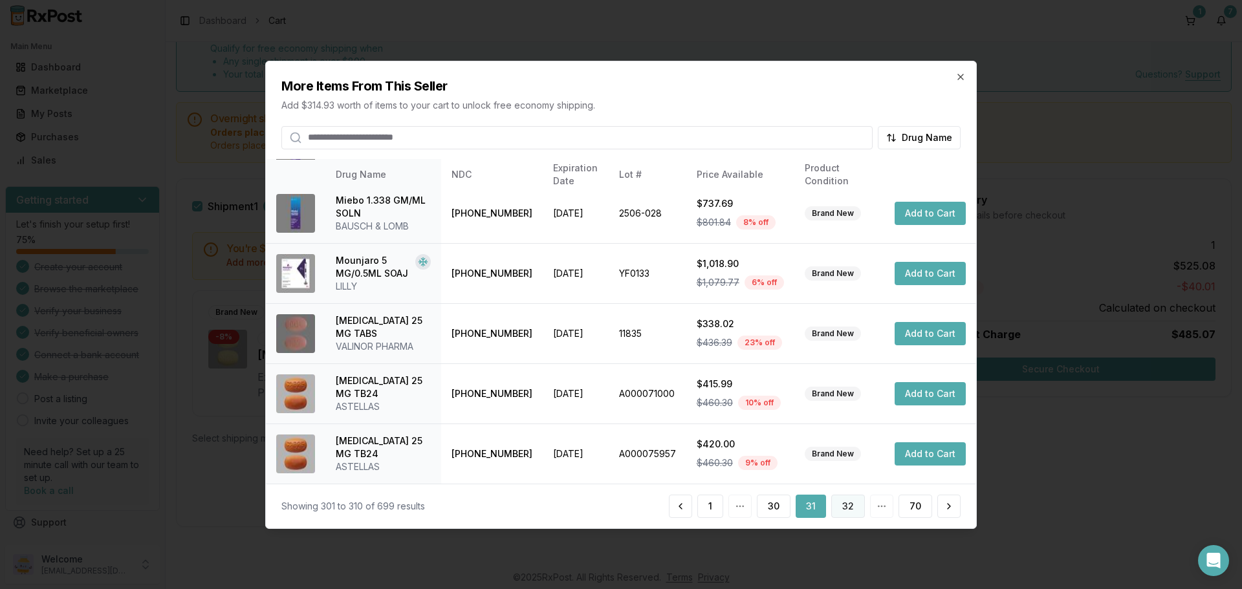
click at [846, 513] on button "32" at bounding box center [848, 506] width 34 height 23
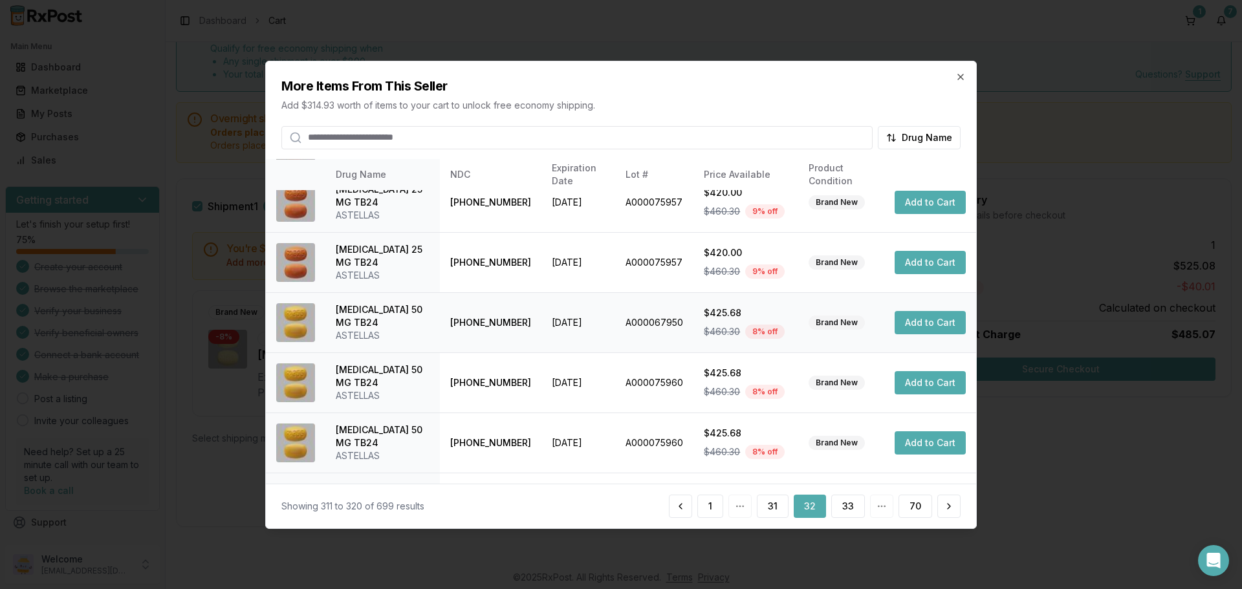
scroll to position [308, 0]
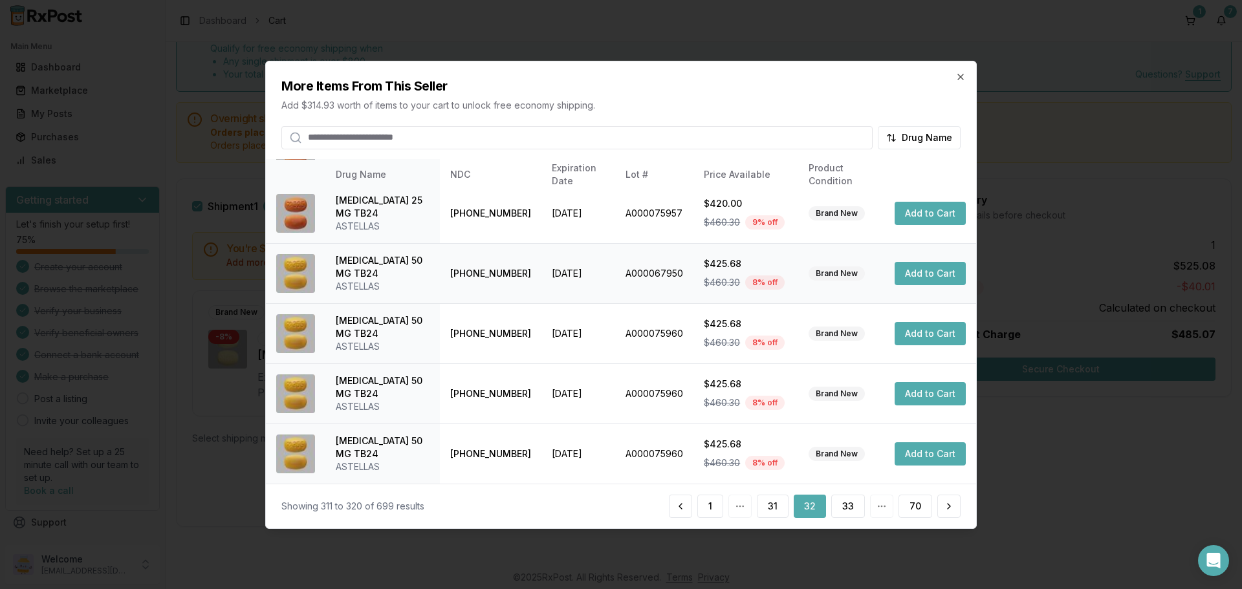
click at [918, 270] on button "Add to Cart" at bounding box center [929, 273] width 71 height 23
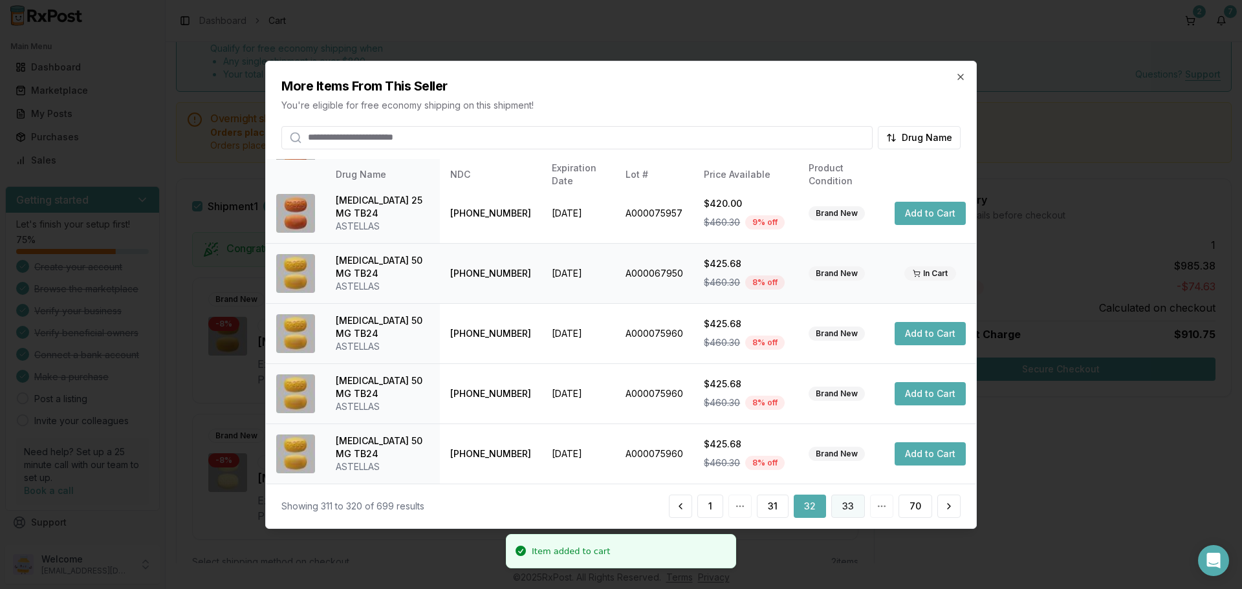
click at [850, 515] on button "33" at bounding box center [848, 506] width 34 height 23
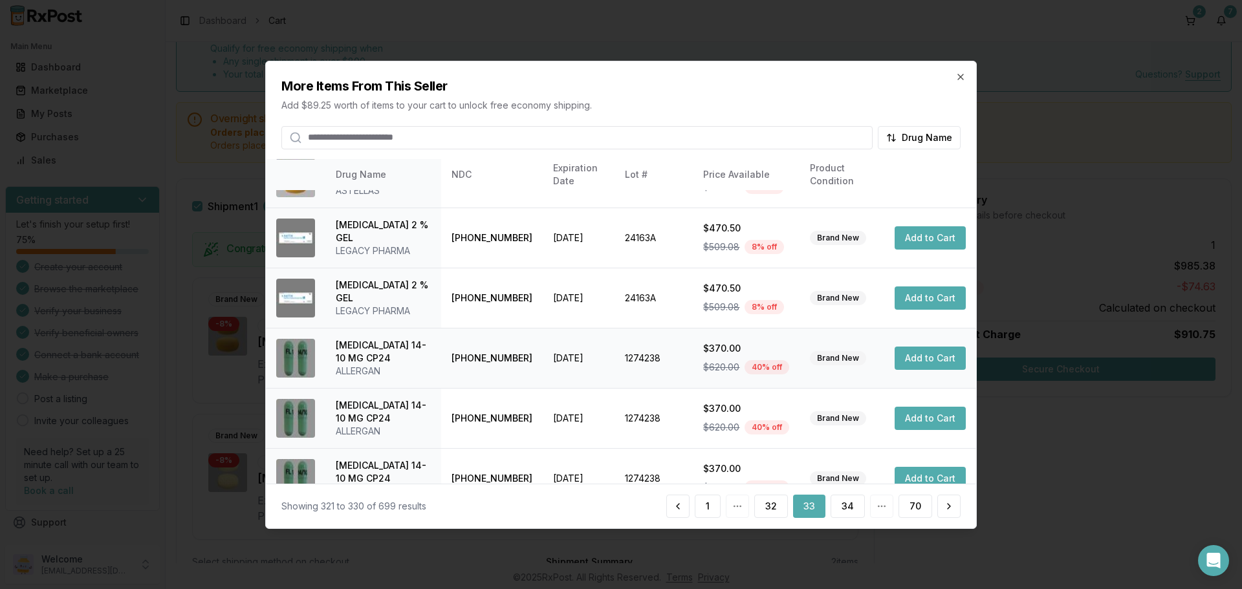
scroll to position [65, 0]
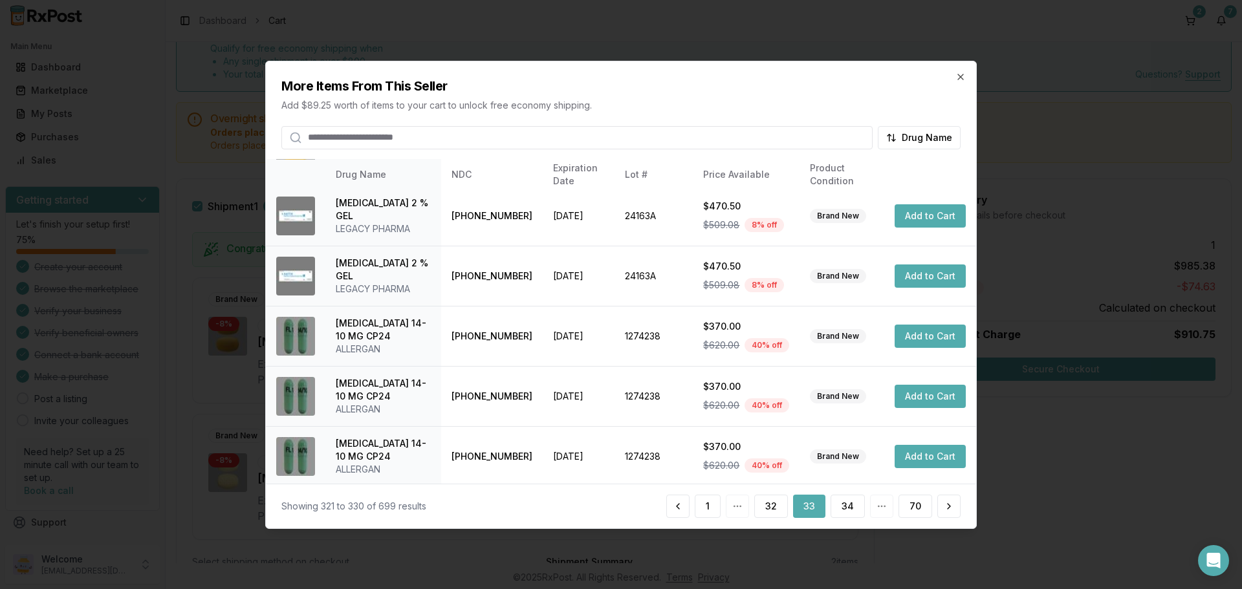
click at [962, 85] on div "More Items From This Seller Add $89.25 worth of items to your cart to unlock fr…" at bounding box center [621, 105] width 710 height 88
click at [960, 81] on icon "button" at bounding box center [960, 76] width 10 height 10
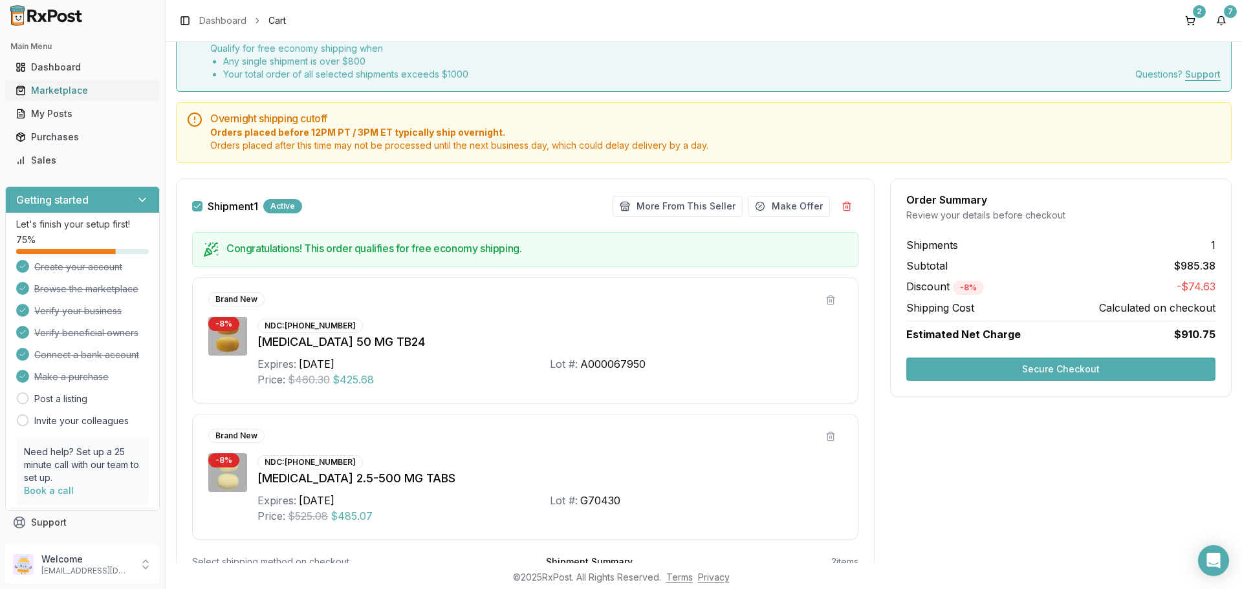
click at [97, 87] on div "Marketplace" at bounding box center [83, 90] width 134 height 13
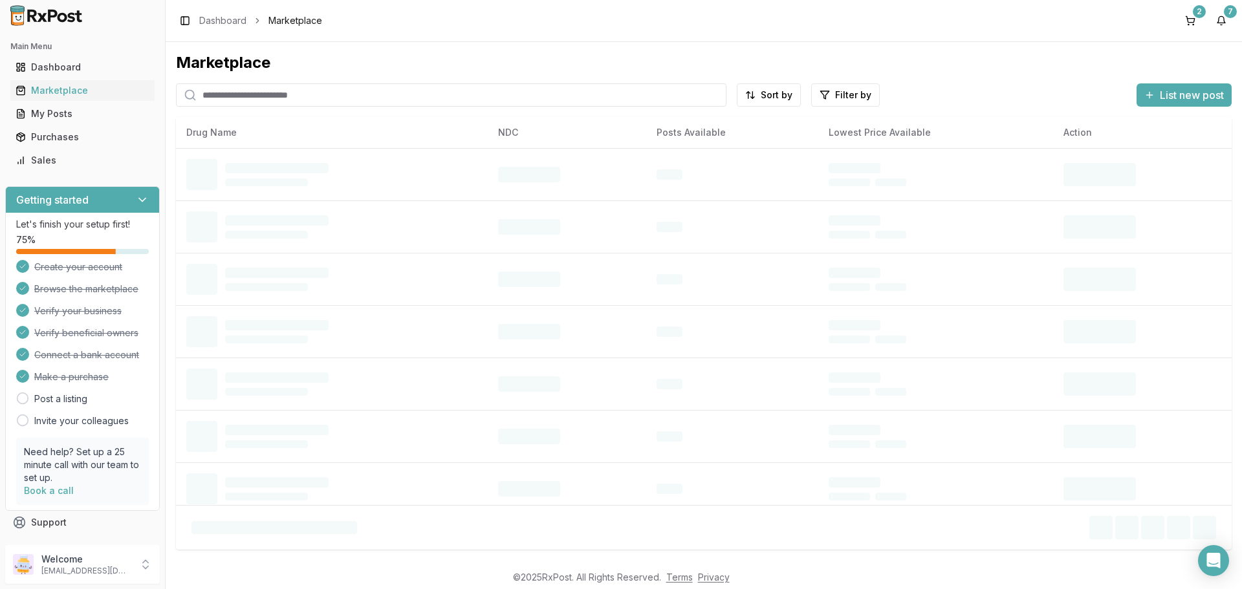
click at [292, 98] on input "search" at bounding box center [451, 94] width 550 height 23
type input "****"
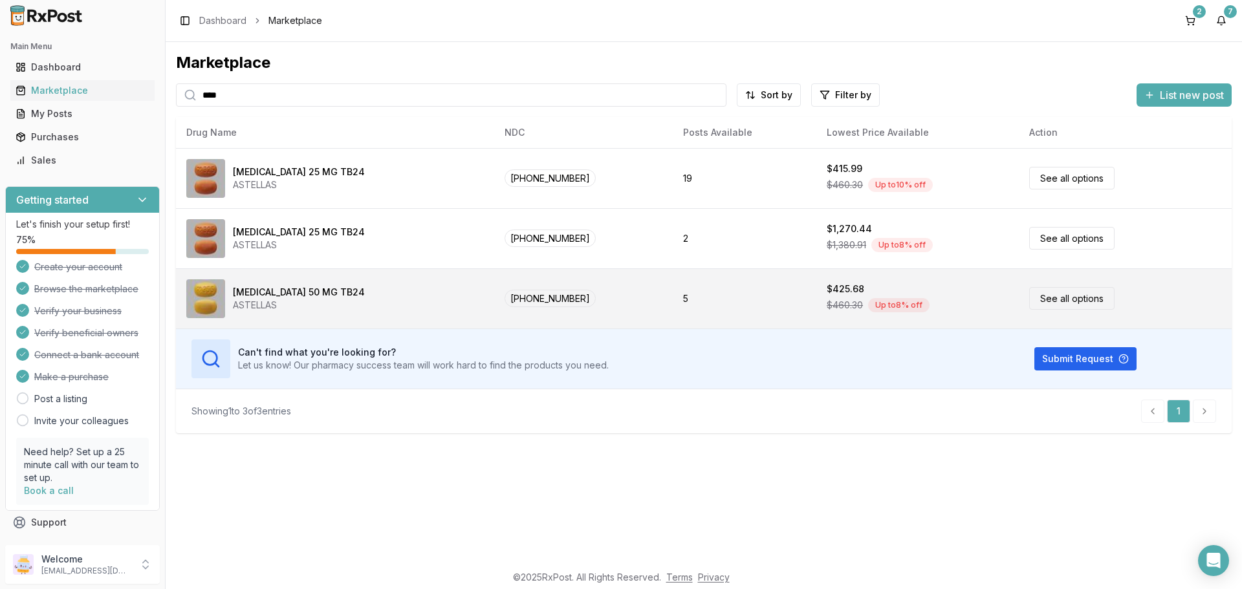
click at [1051, 296] on link "See all options" at bounding box center [1071, 298] width 85 height 23
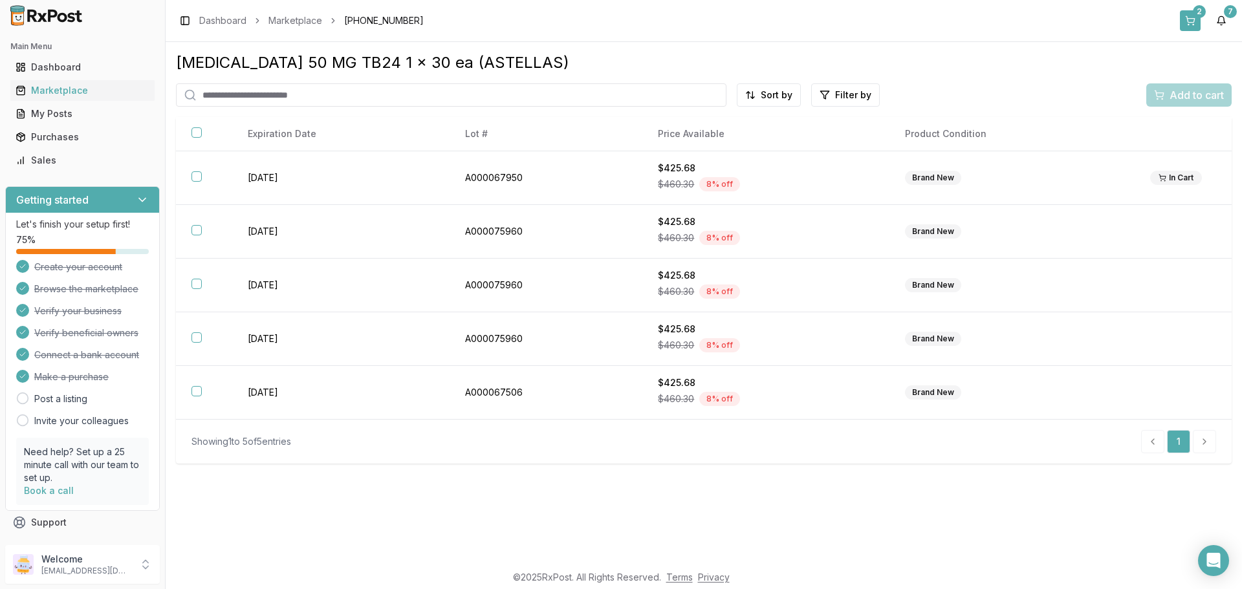
click at [1190, 17] on button "2" at bounding box center [1189, 20] width 21 height 21
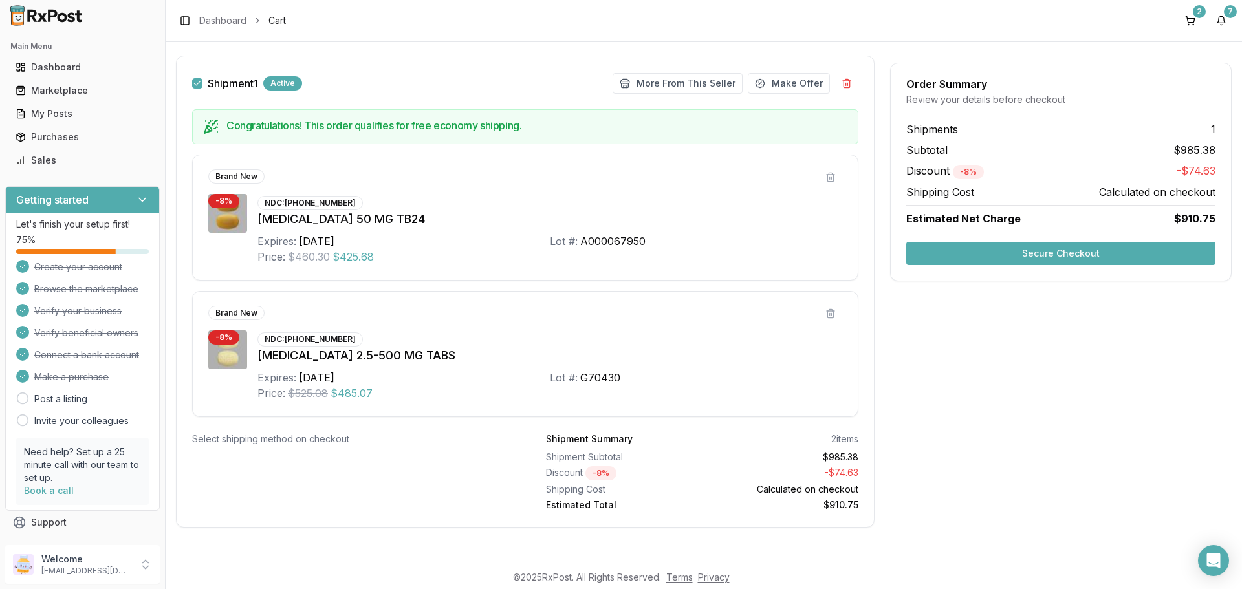
scroll to position [189, 0]
click at [987, 254] on button "Secure Checkout" at bounding box center [1060, 253] width 309 height 23
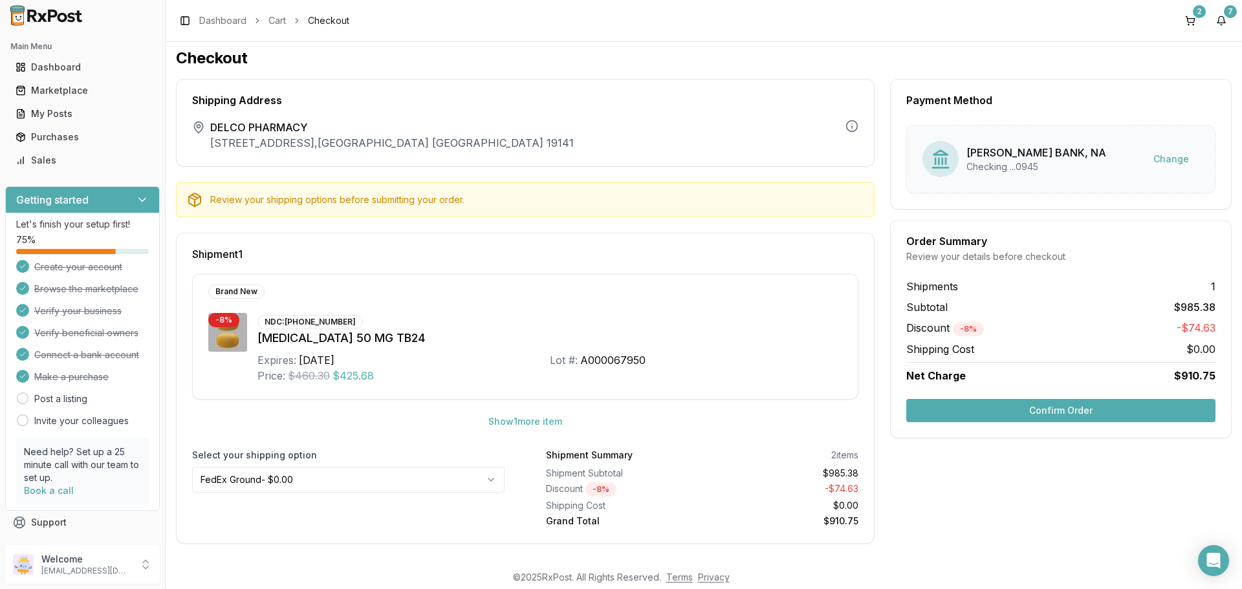
scroll to position [6, 0]
click at [942, 411] on button "Confirm Order" at bounding box center [1060, 409] width 309 height 23
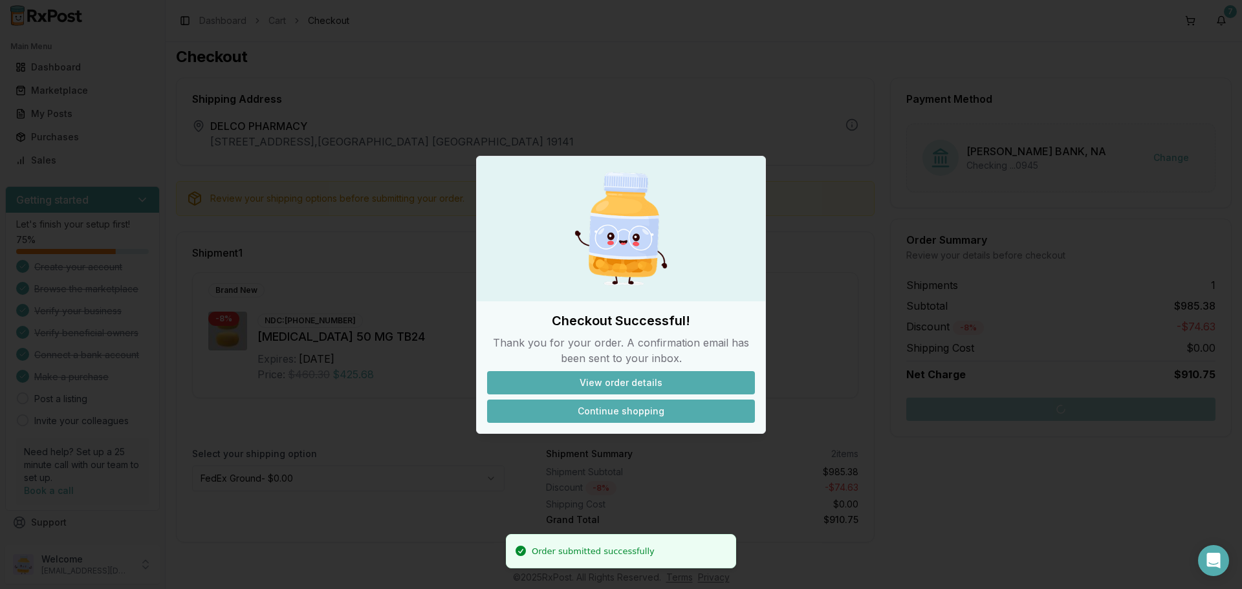
click at [613, 411] on button "Continue shopping" at bounding box center [621, 411] width 268 height 23
